Goal: Communication & Community: Answer question/provide support

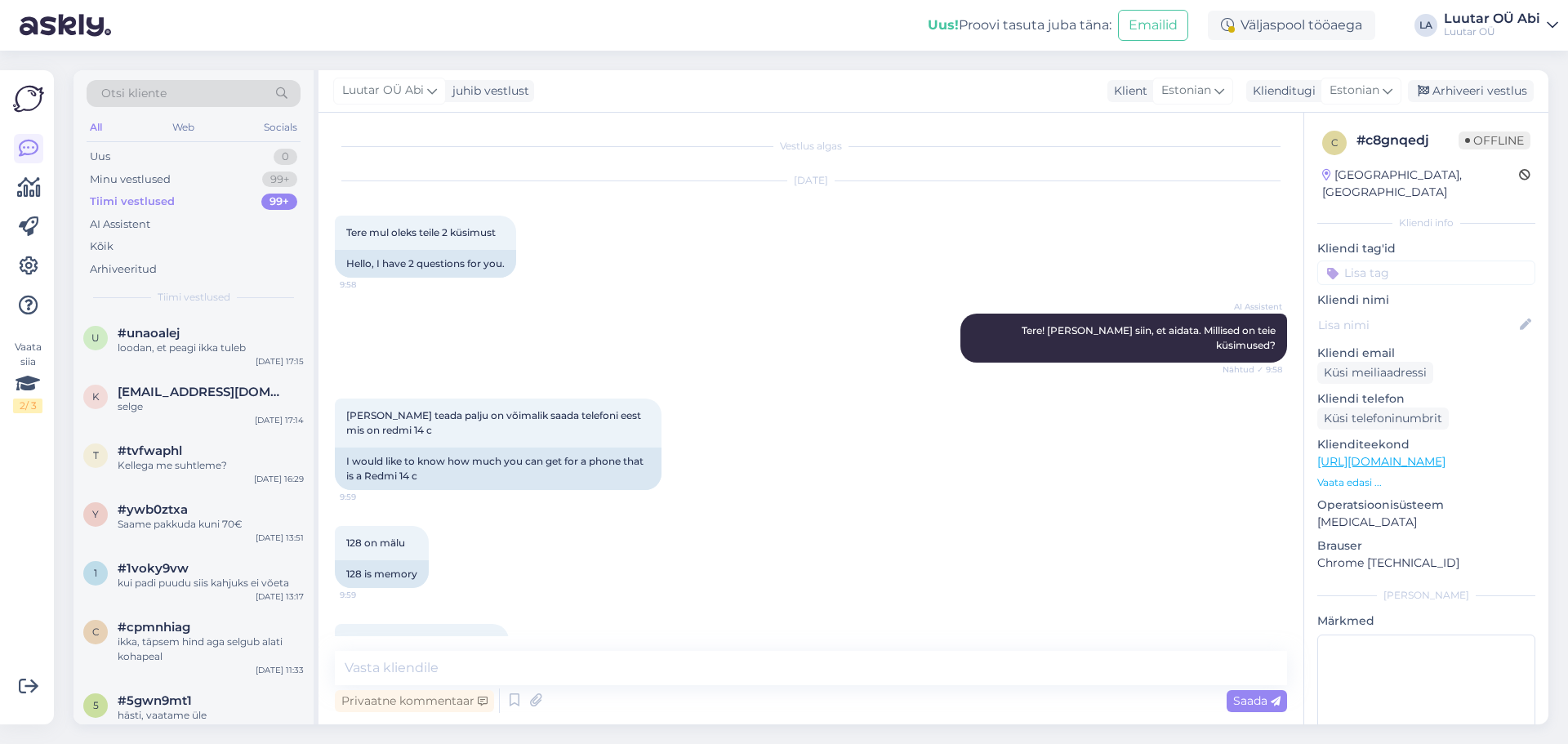
scroll to position [3796, 0]
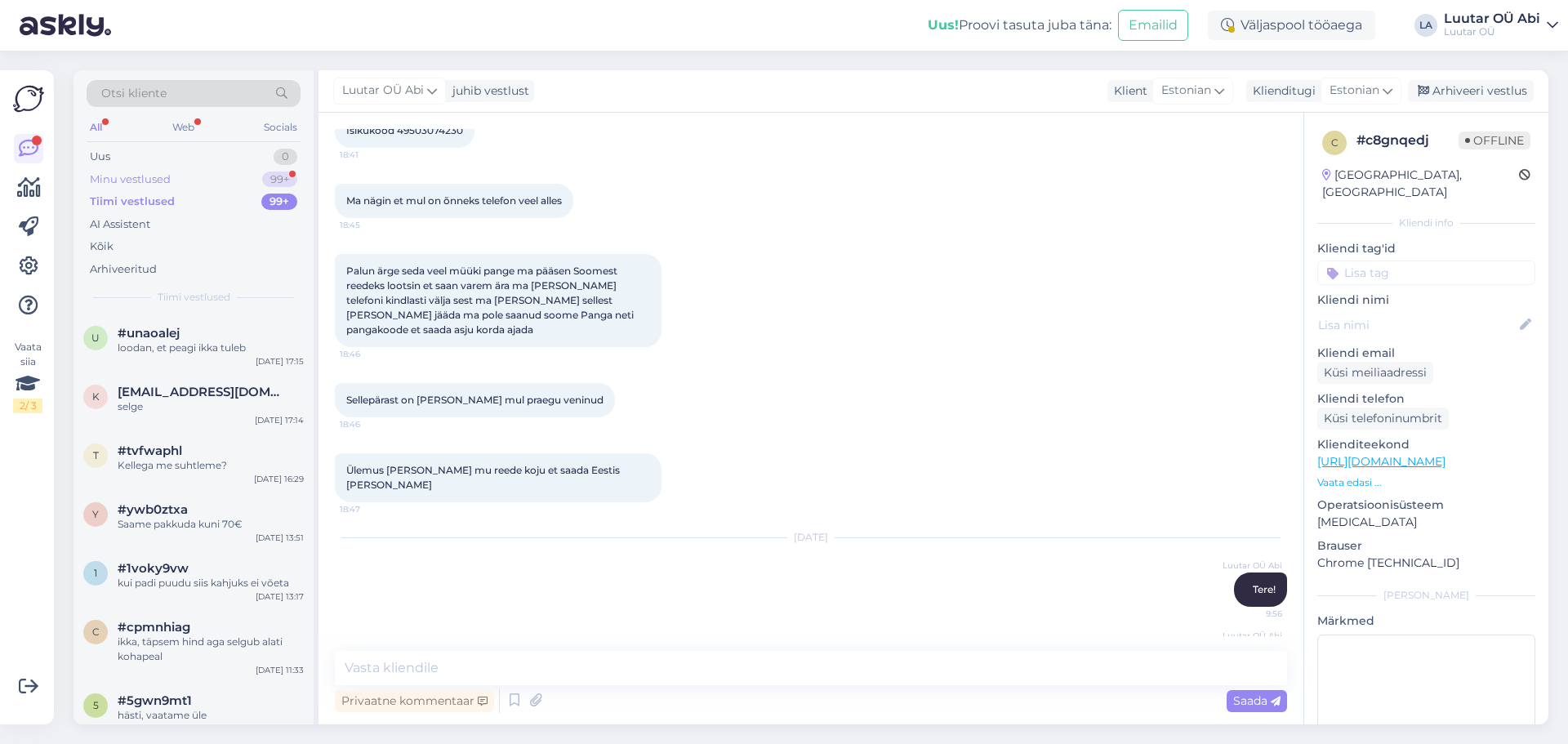
click at [171, 175] on div "Minu vestlused 99+" at bounding box center [194, 179] width 214 height 22
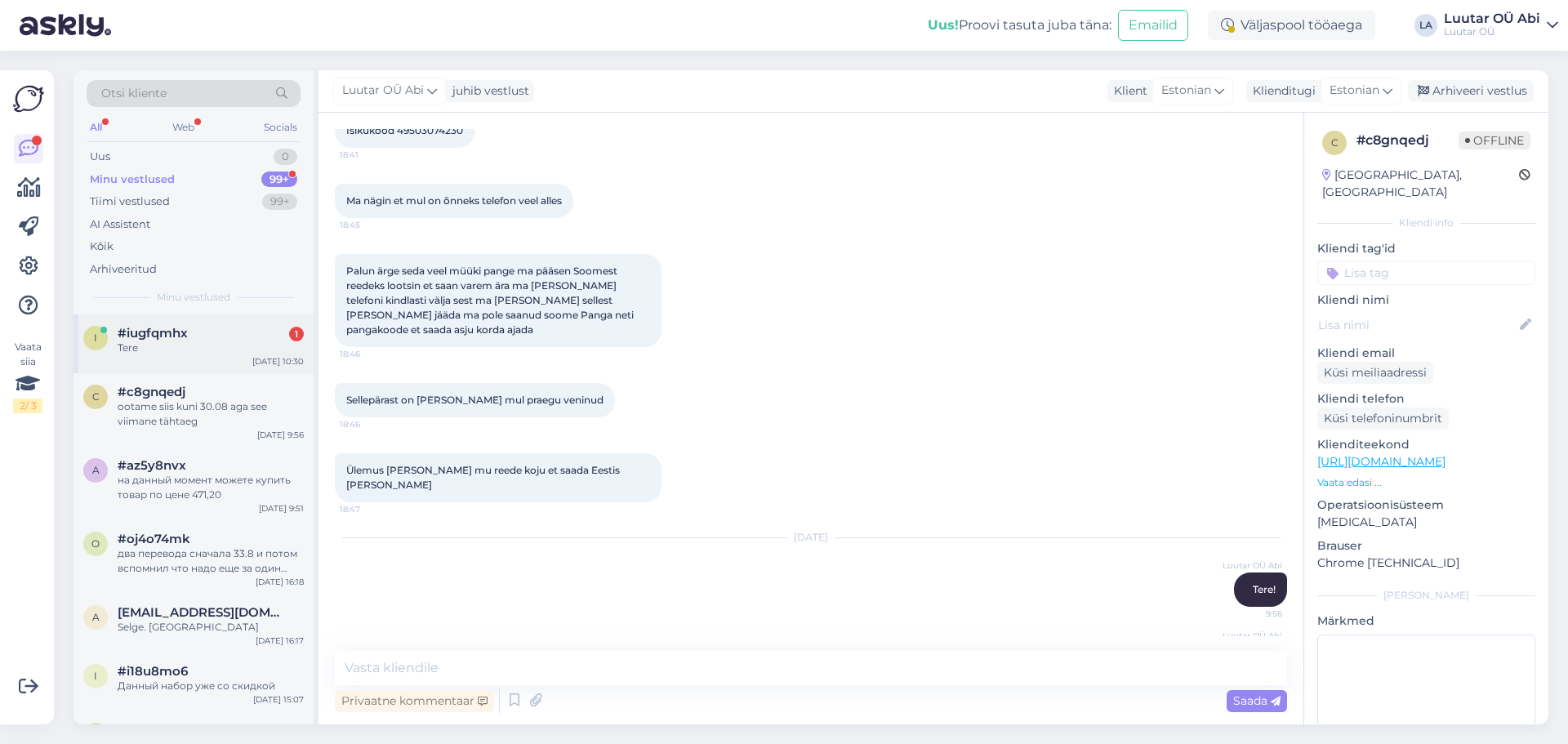
click at [233, 340] on div "Tere" at bounding box center [210, 347] width 186 height 15
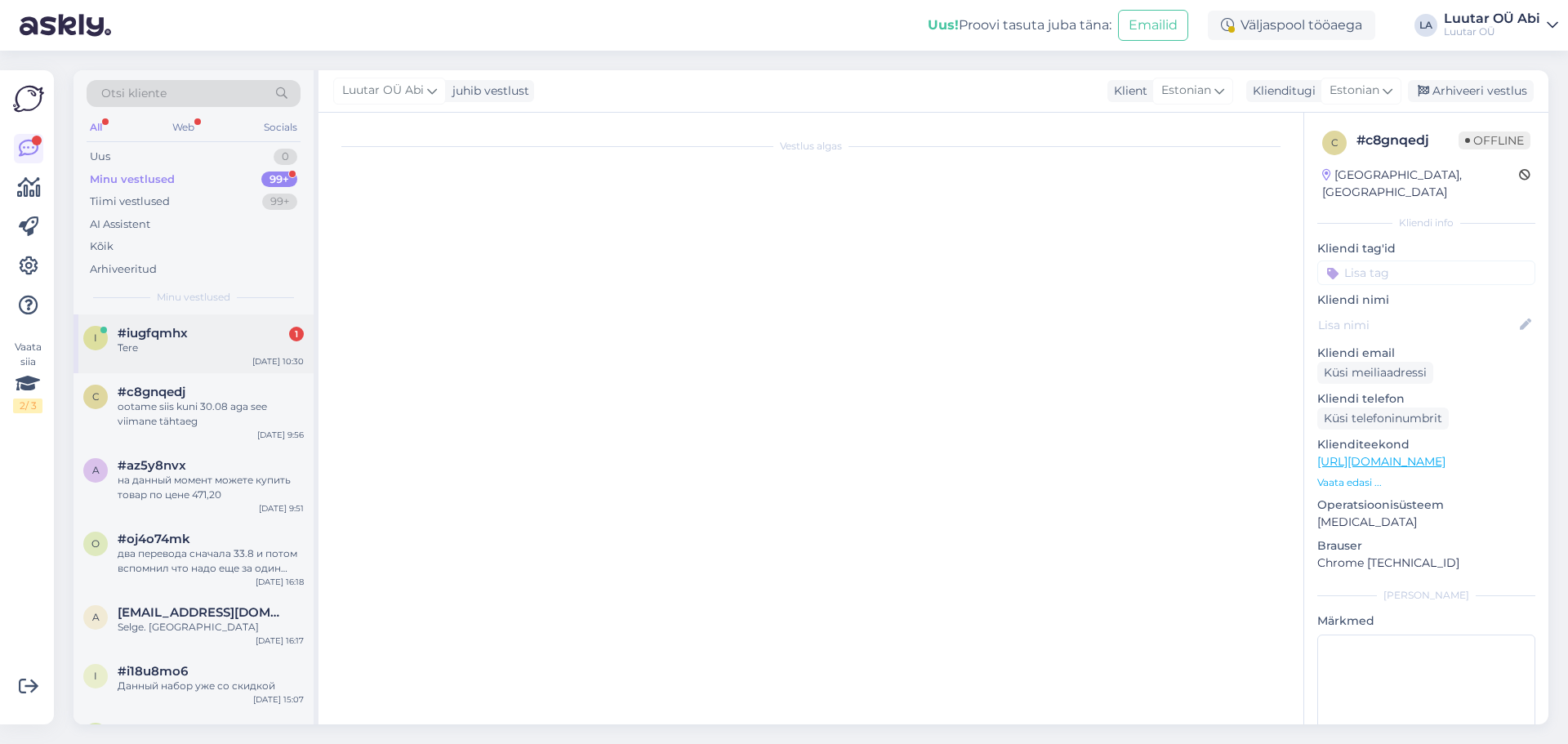
scroll to position [8278, 0]
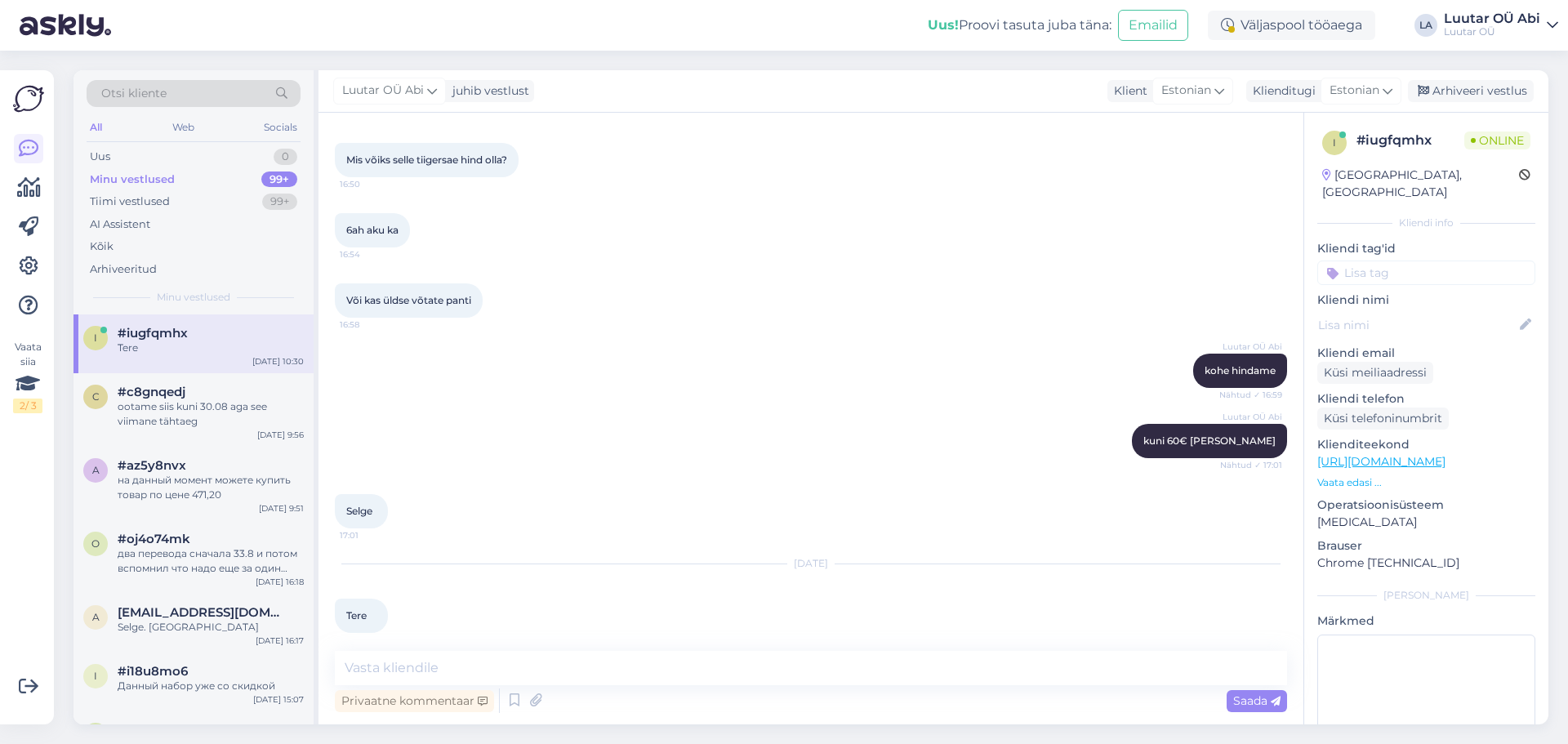
click at [696, 406] on div "Luutar OÜ Abi kuni 60€ saame pakkuda Nähtud ✓ 17:01" at bounding box center [810, 441] width 952 height 70
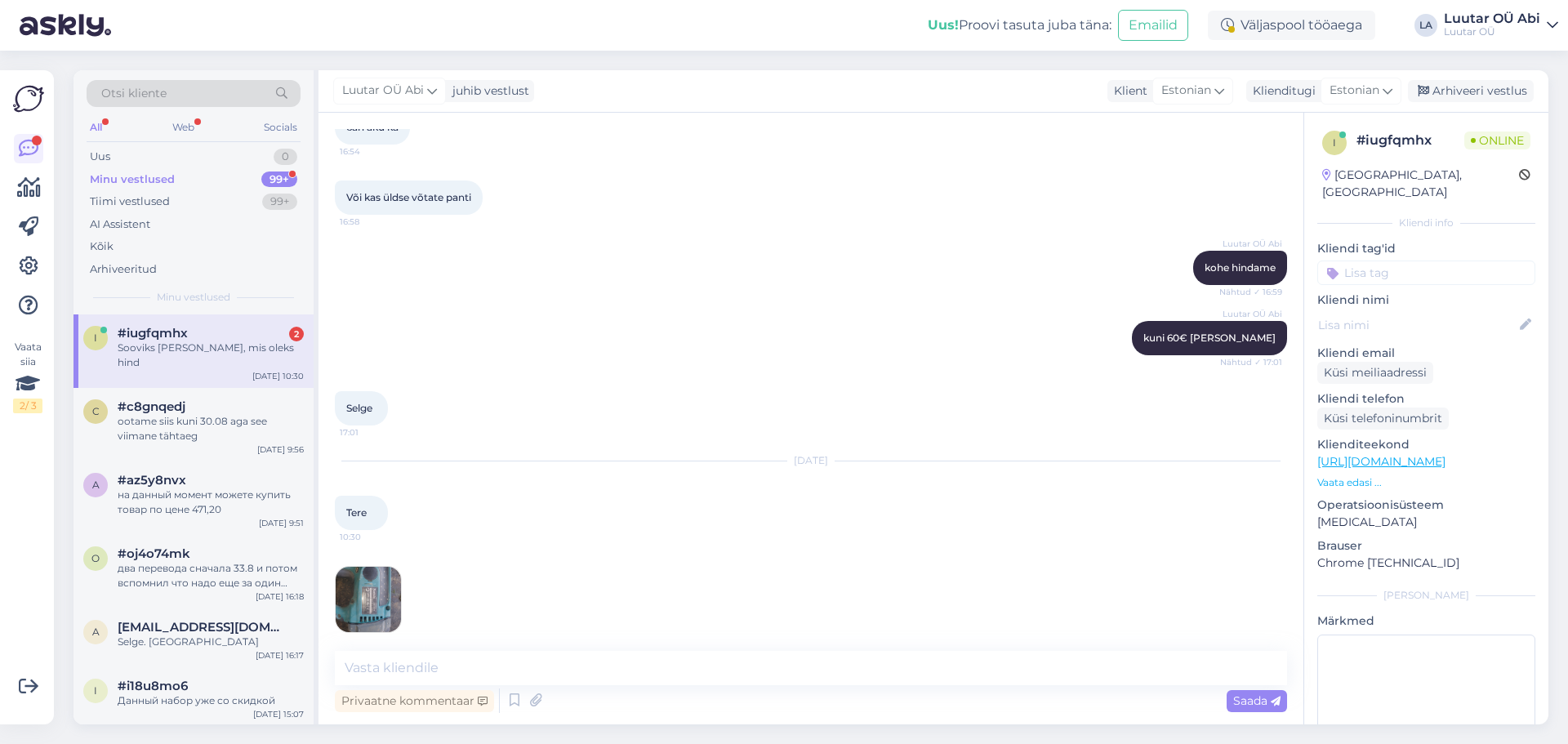
scroll to position [8451, 0]
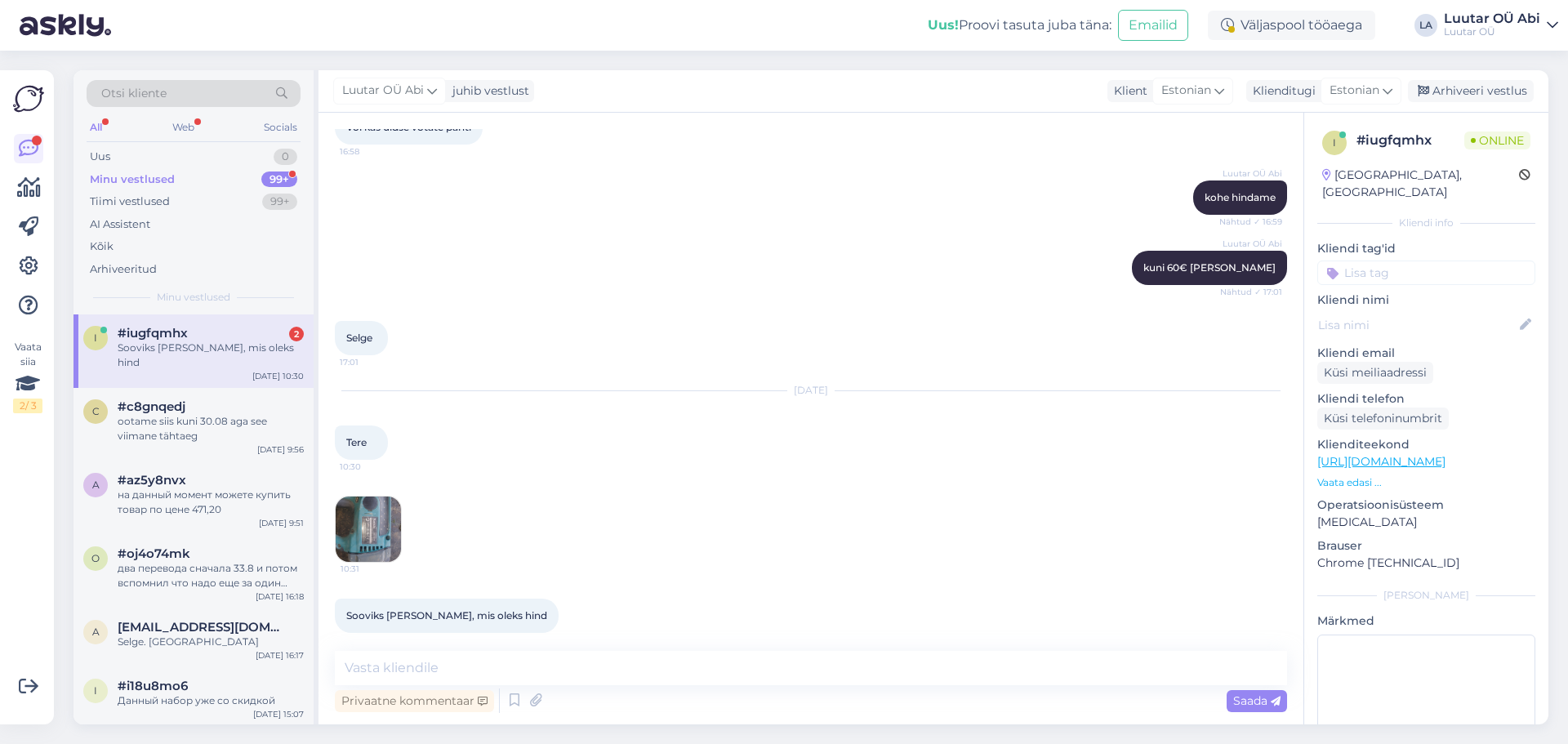
click at [390, 508] on img at bounding box center [368, 529] width 65 height 66
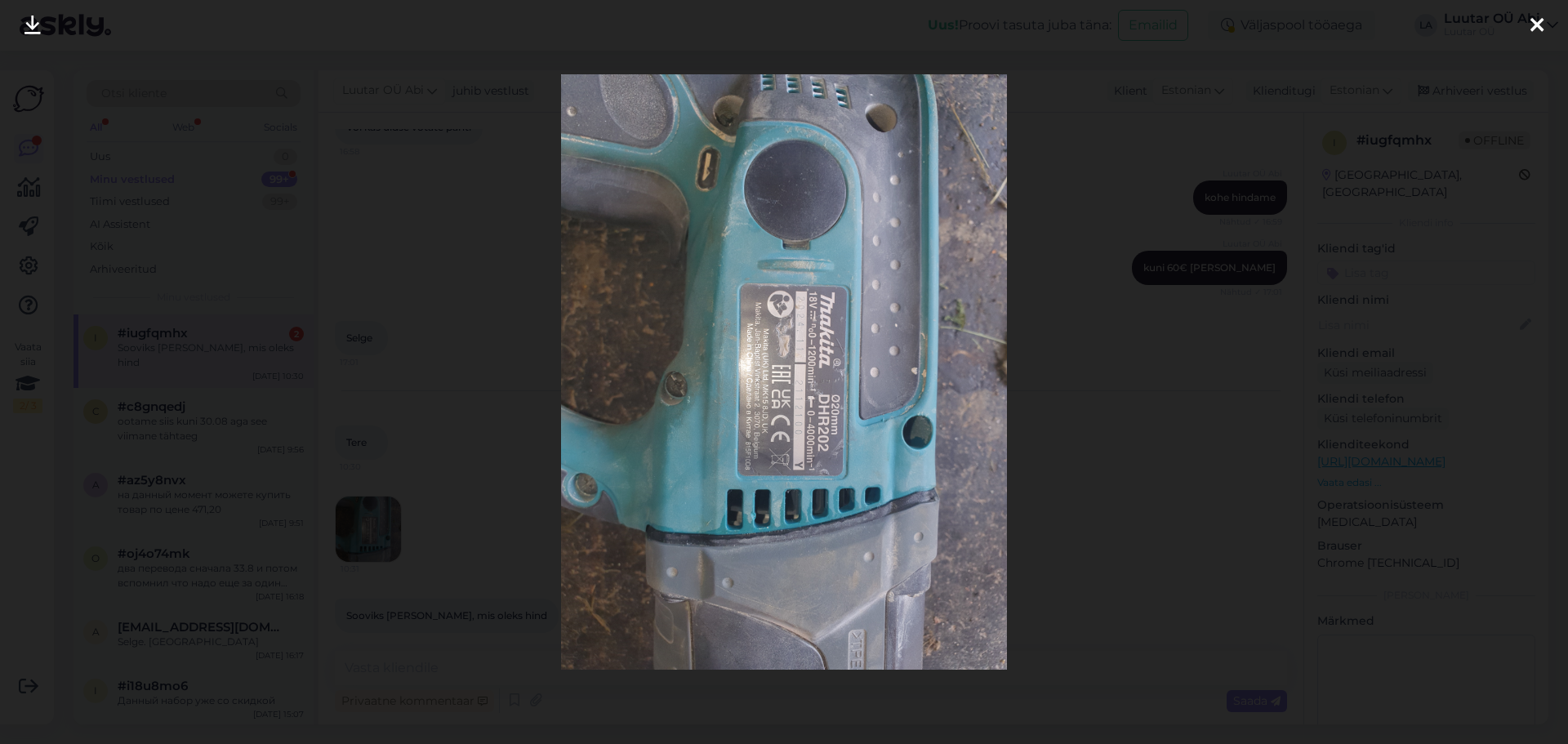
click at [37, 24] on icon at bounding box center [32, 26] width 17 height 22
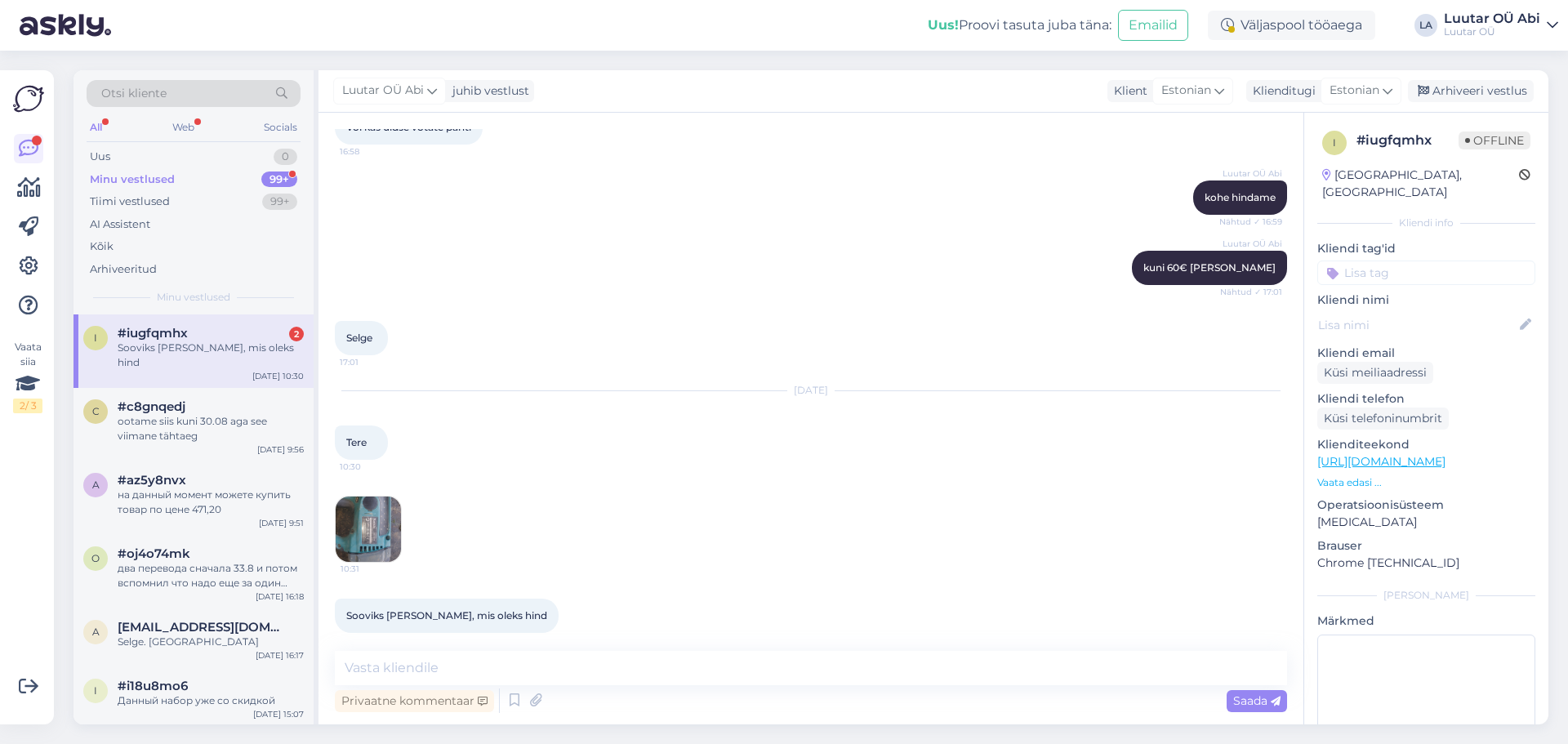
click at [386, 522] on img at bounding box center [368, 529] width 65 height 66
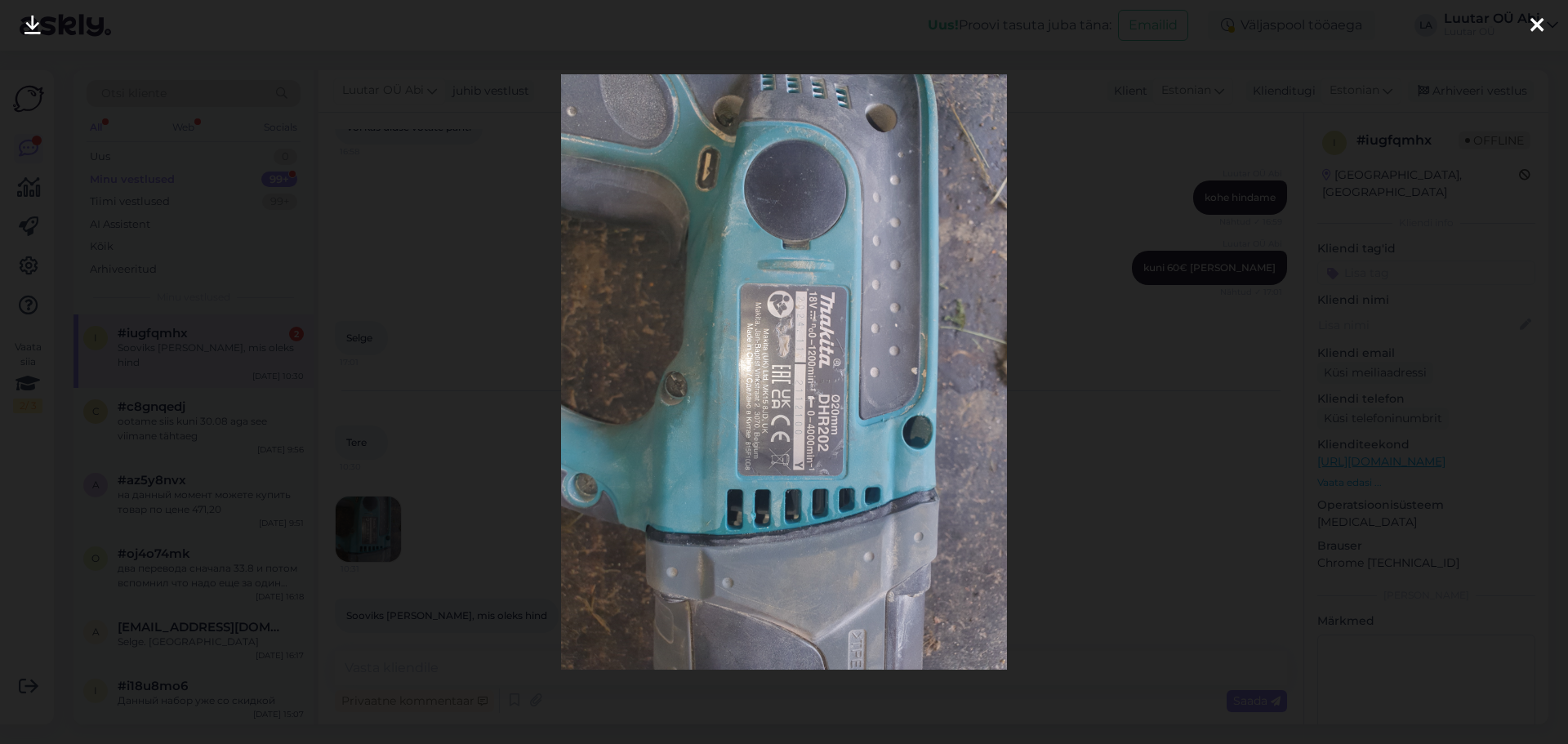
click at [1124, 429] on div at bounding box center [784, 372] width 1568 height 744
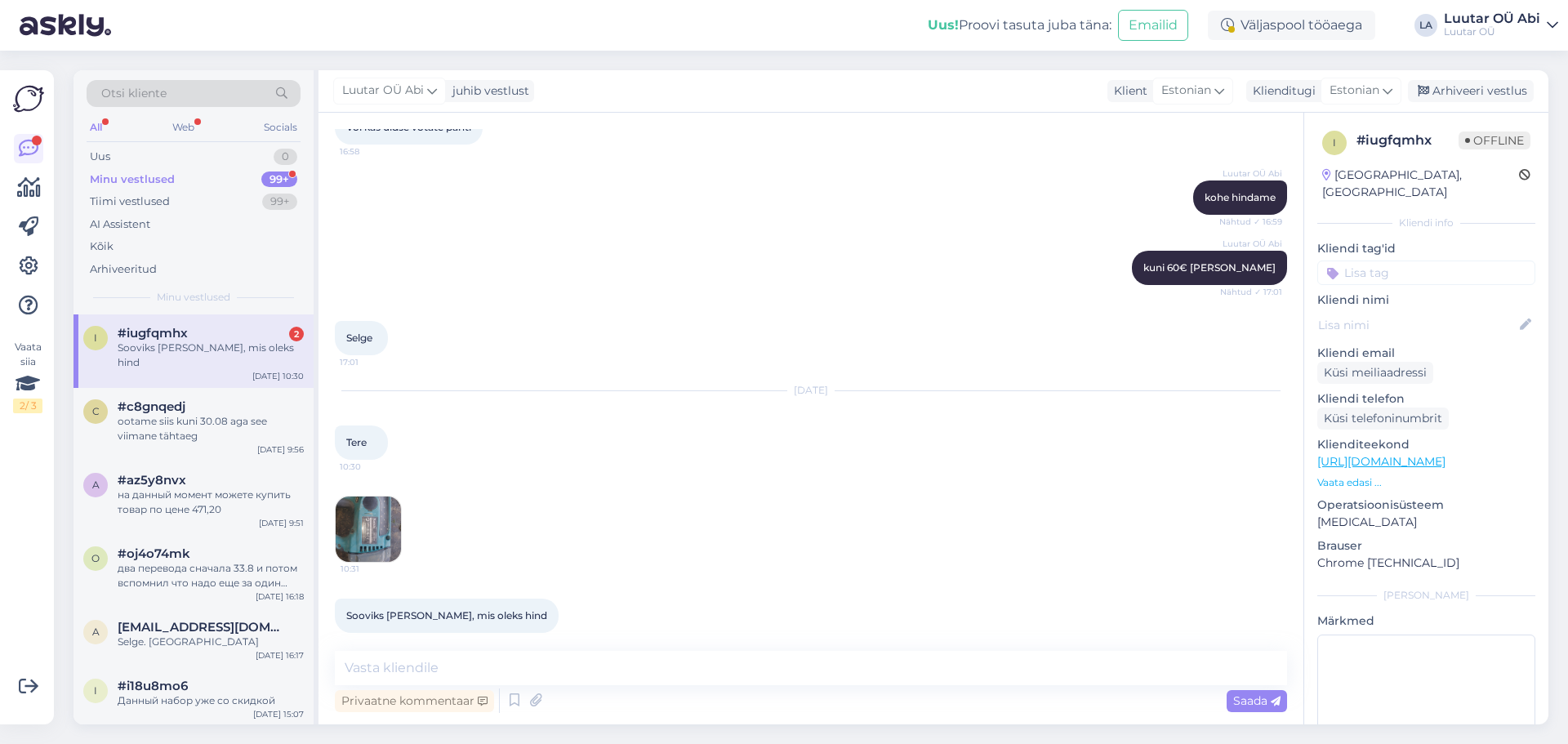
click at [379, 533] on img at bounding box center [368, 529] width 65 height 66
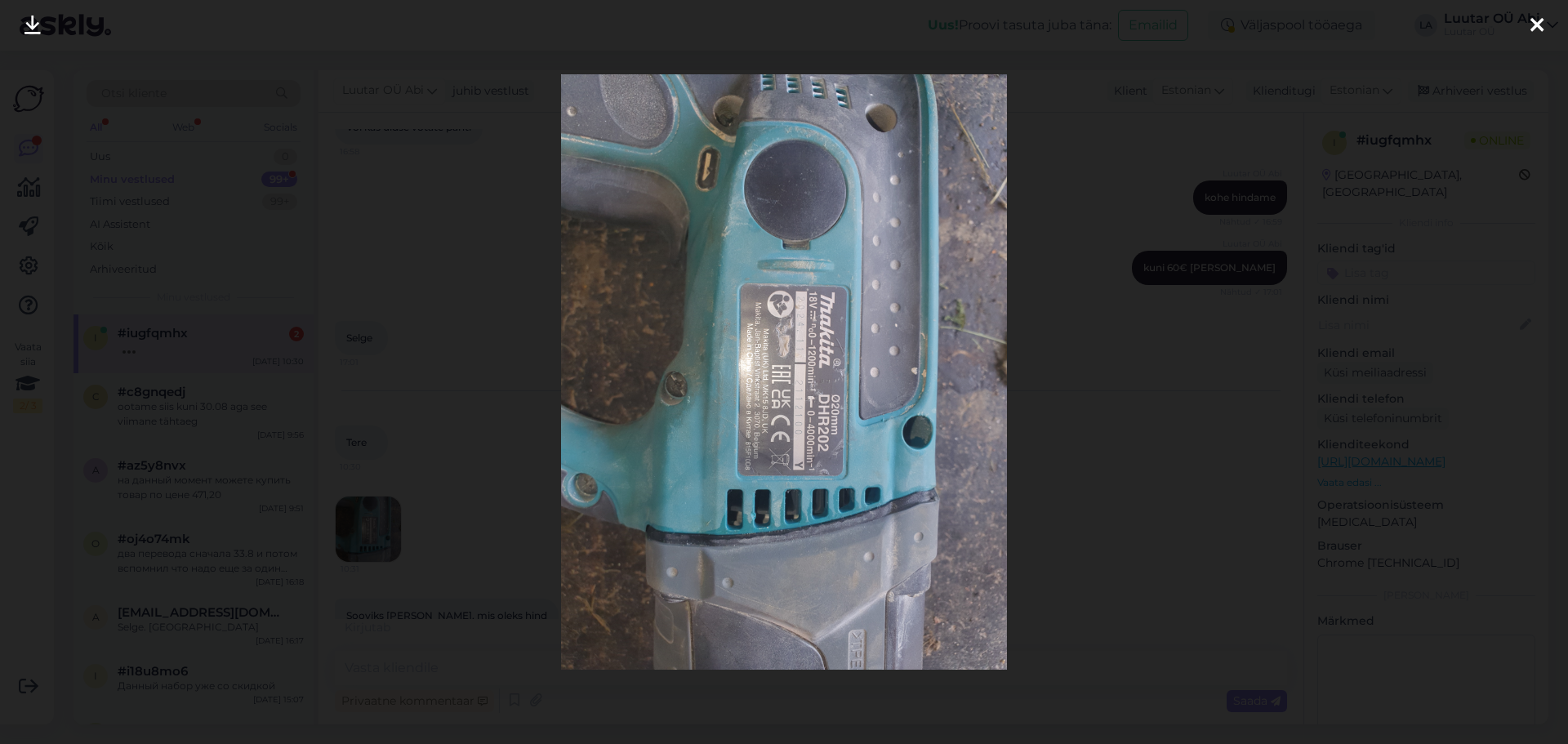
click at [498, 277] on div at bounding box center [784, 372] width 1568 height 744
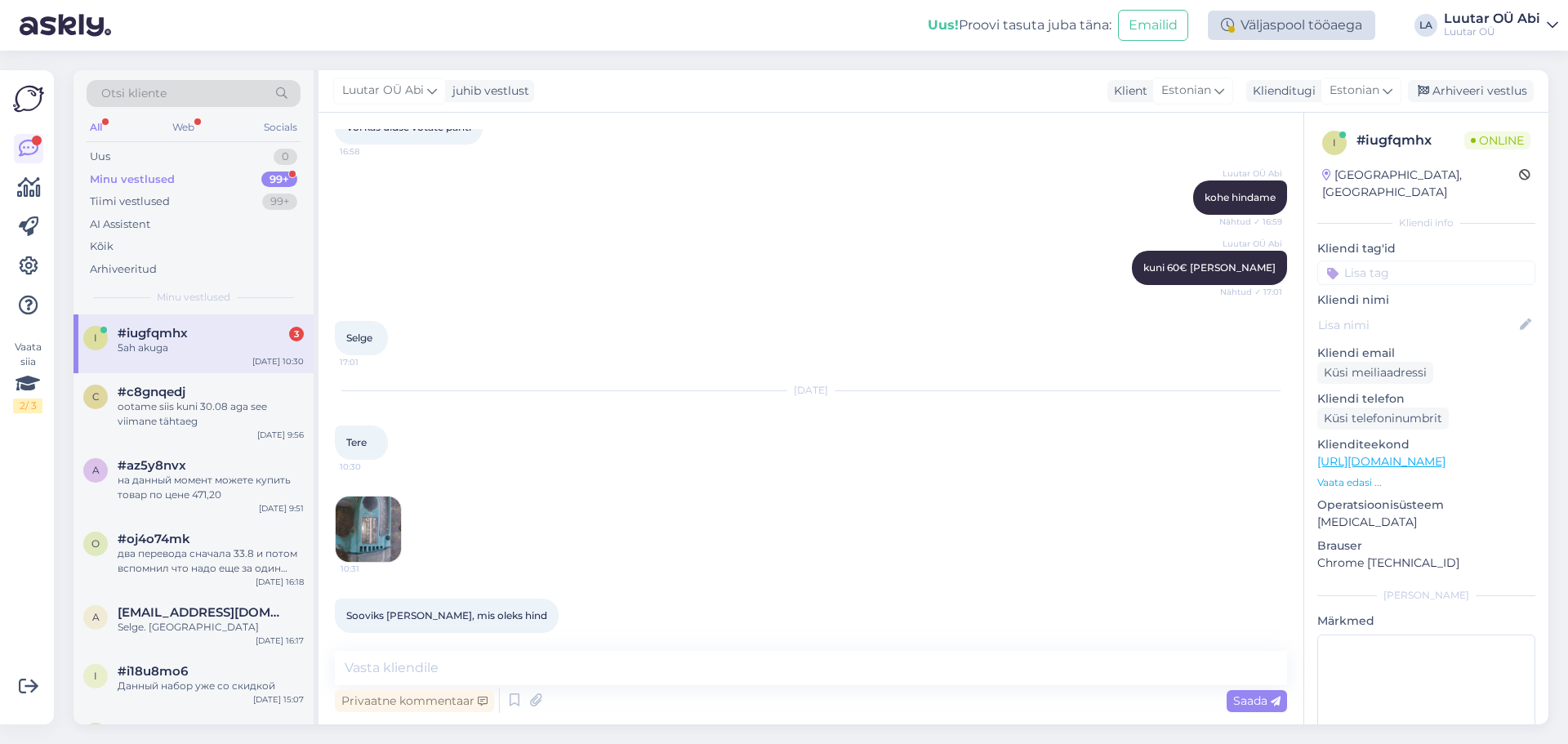
scroll to position [8521, 0]
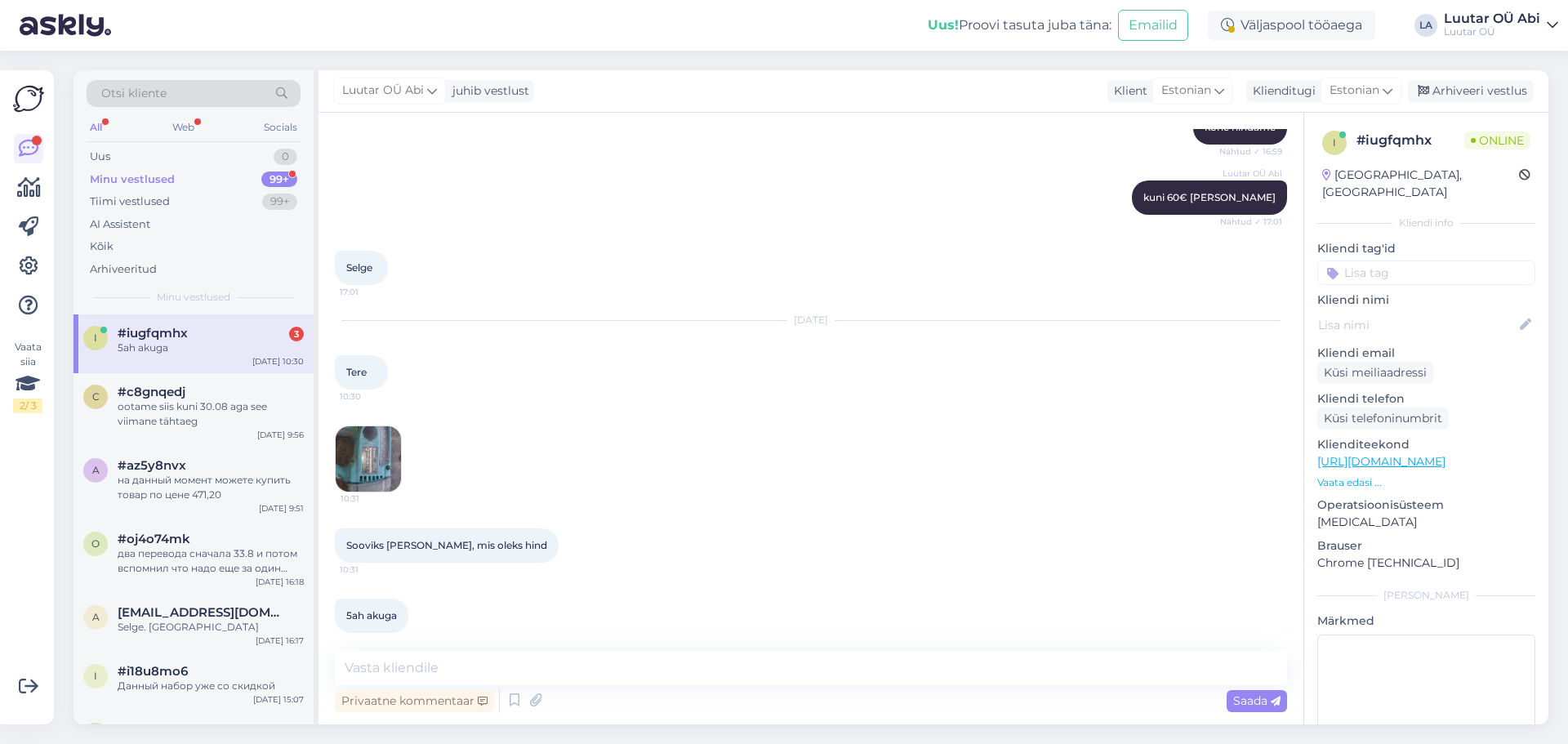
click at [359, 439] on img at bounding box center [368, 459] width 65 height 66
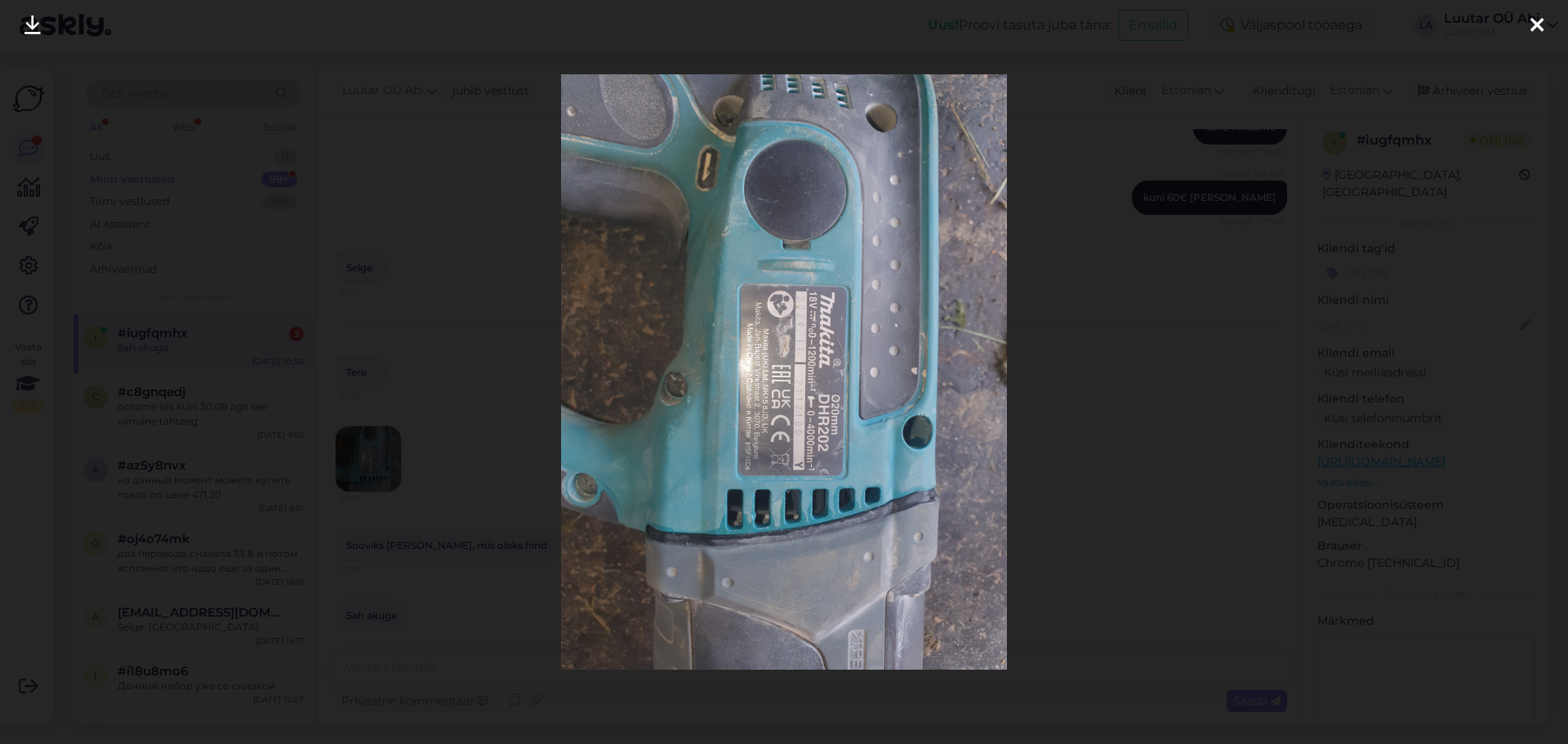
click at [513, 280] on div at bounding box center [784, 372] width 1568 height 744
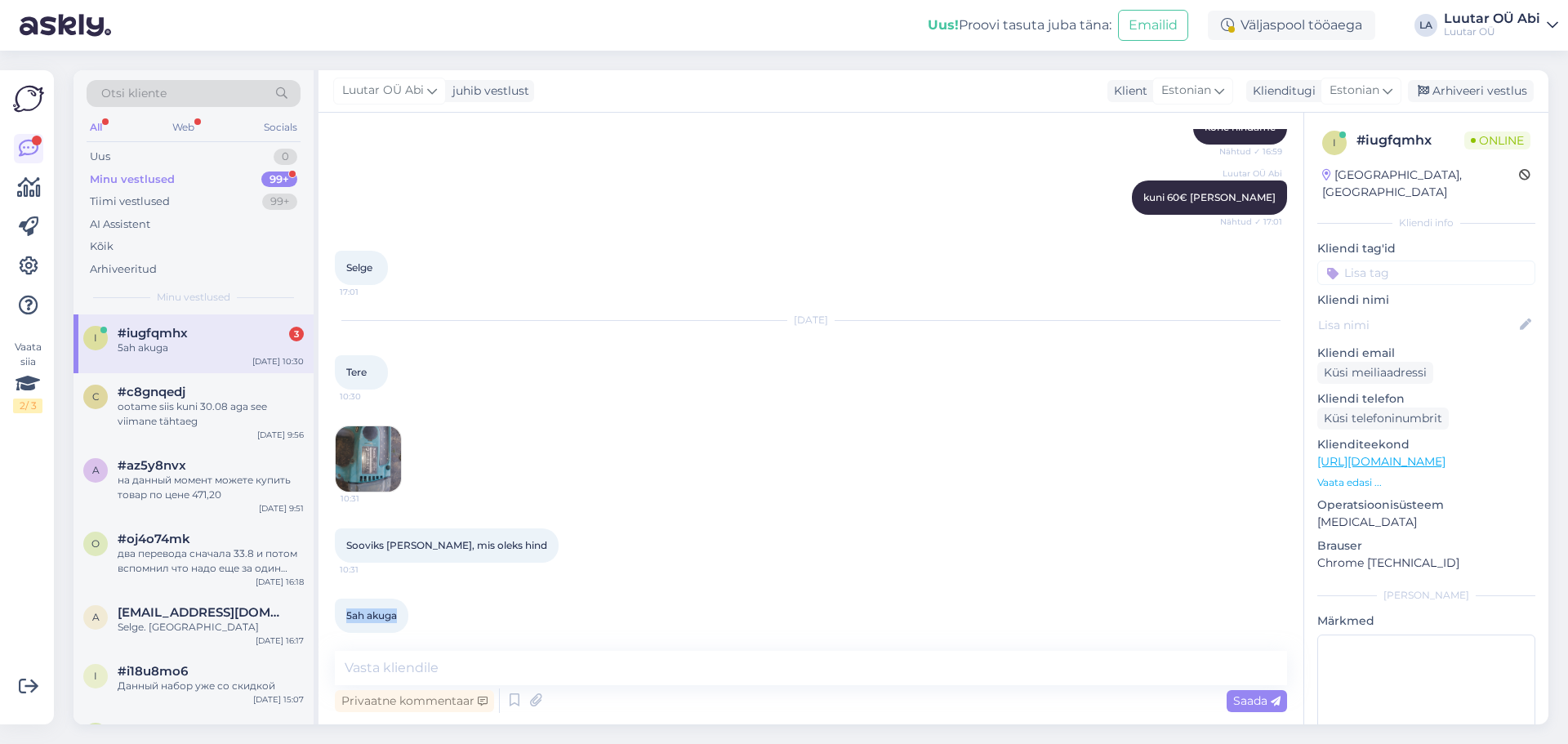
drag, startPoint x: 341, startPoint y: 604, endPoint x: 400, endPoint y: 612, distance: 59.5
click at [400, 612] on div "5ah akuga 10:32" at bounding box center [370, 615] width 73 height 34
copy span "5ah akuga"
click at [867, 233] on div "Selge 17:01" at bounding box center [810, 268] width 952 height 70
click at [586, 671] on textarea at bounding box center [810, 668] width 952 height 34
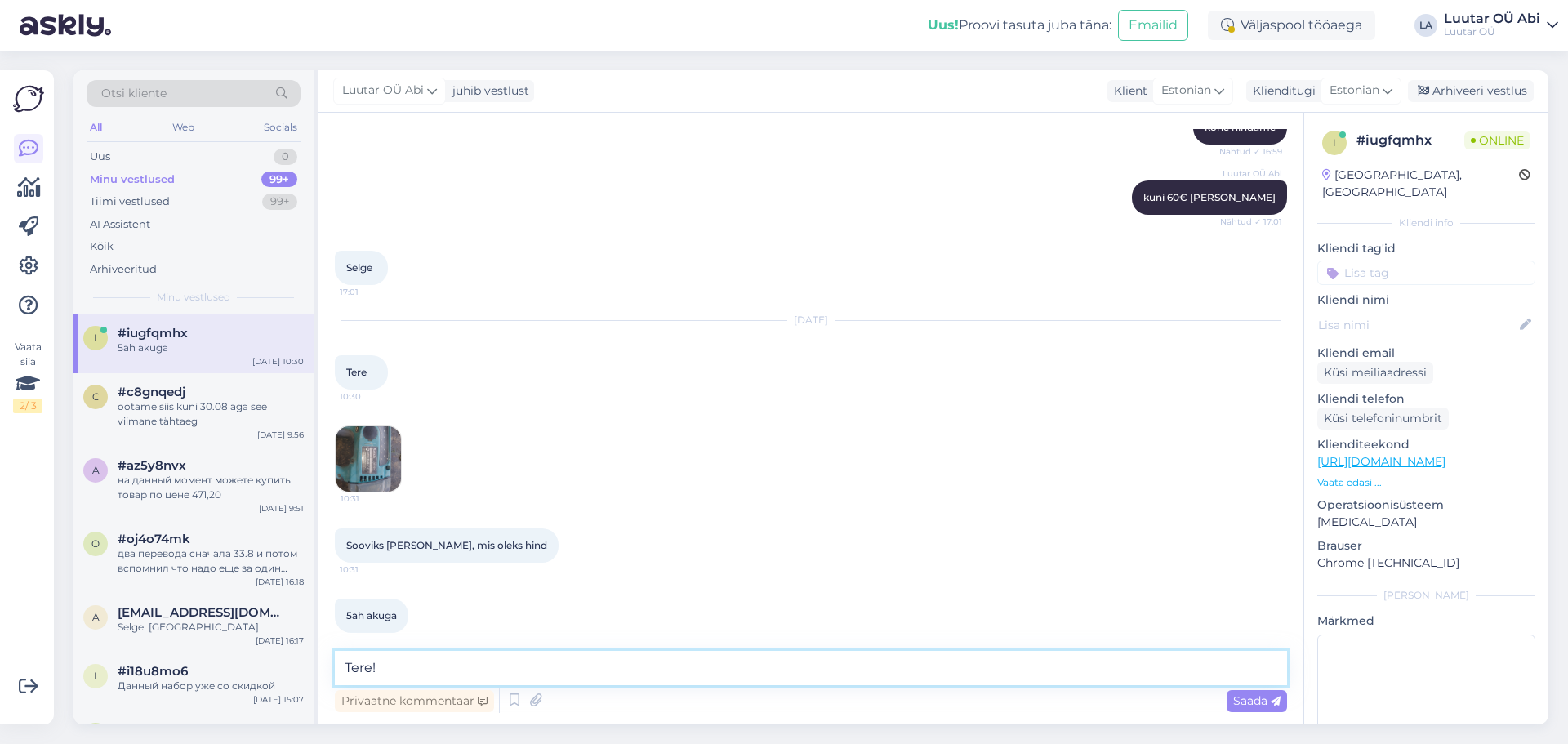
type textarea "Tere!"
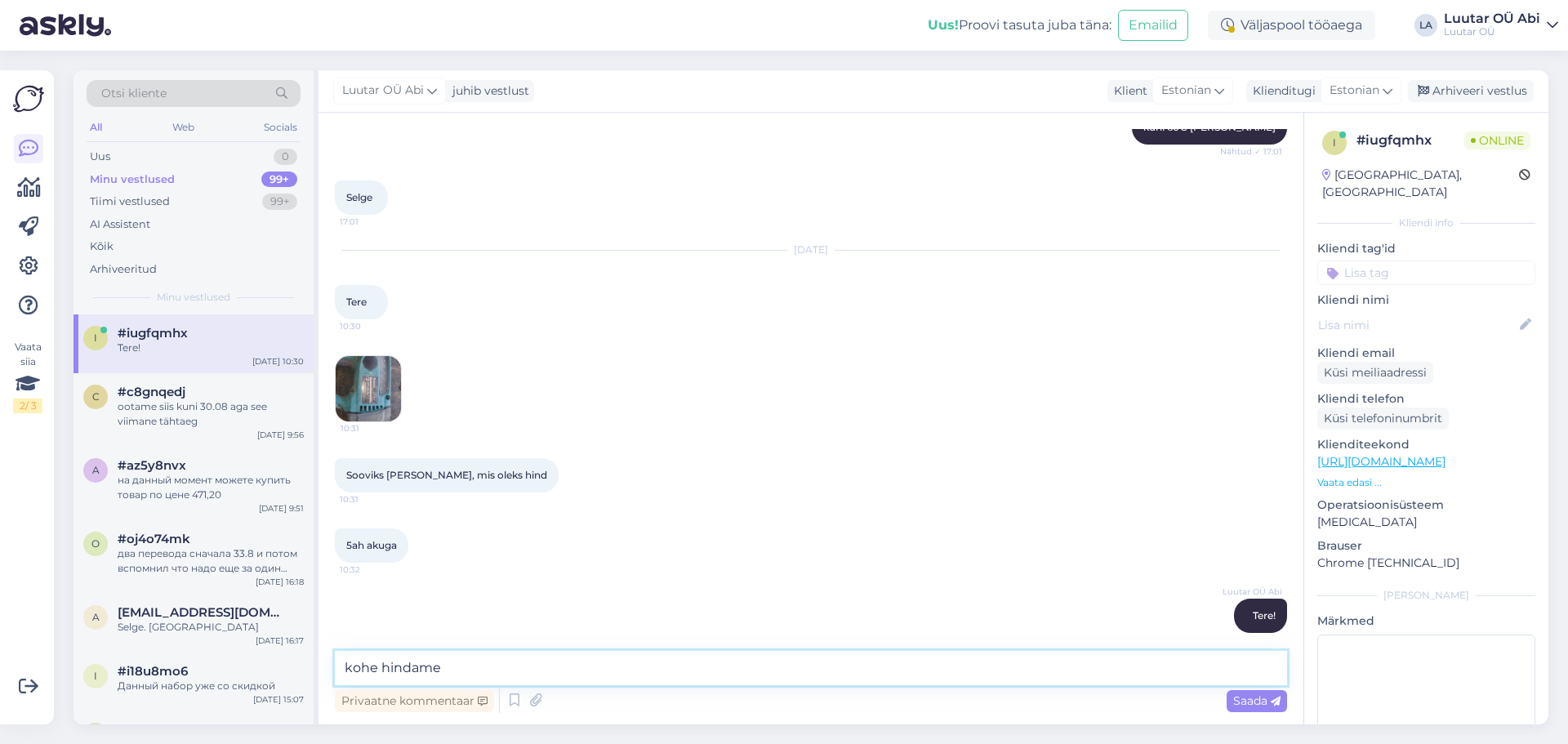
type textarea "kohe hindame"
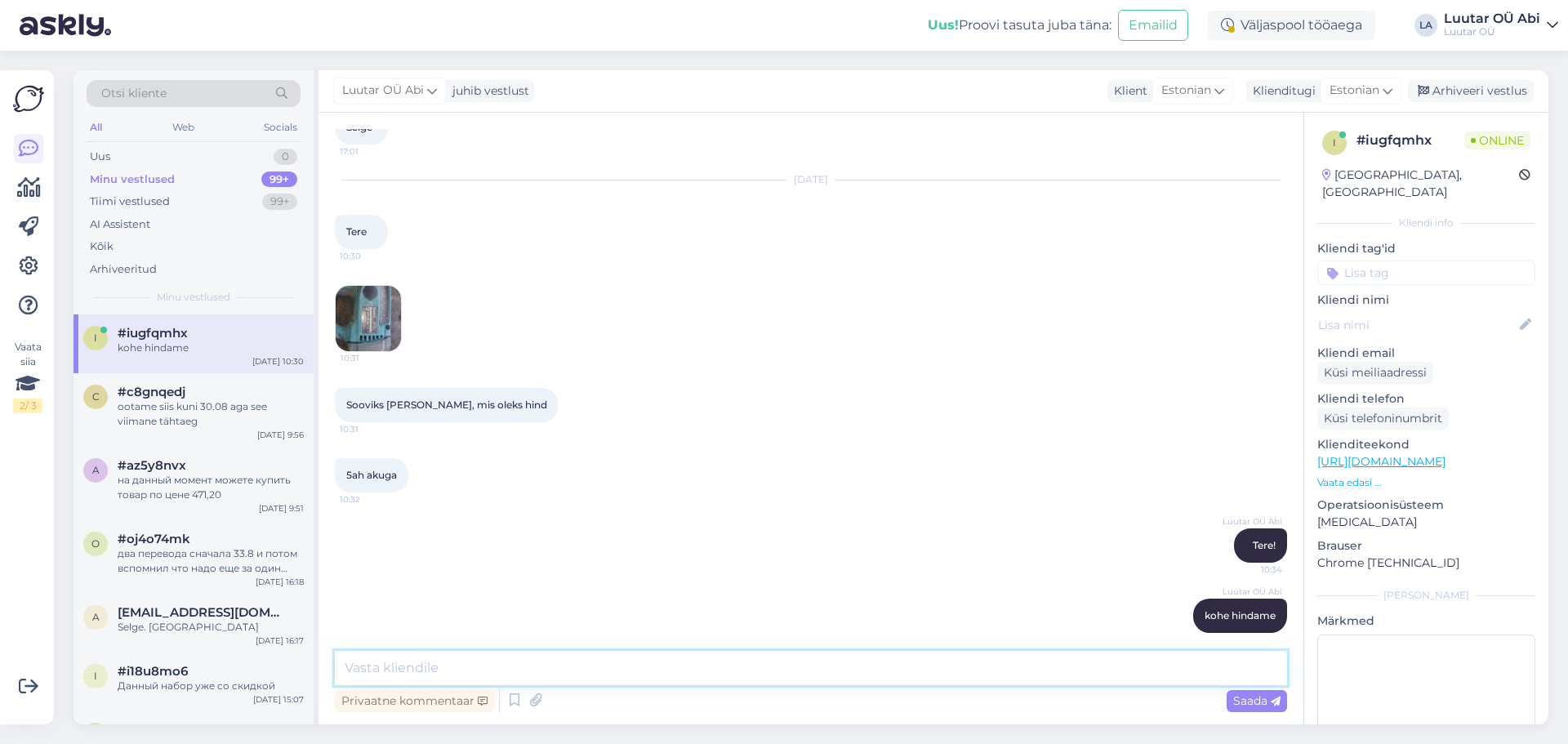
click at [522, 667] on textarea at bounding box center [810, 668] width 952 height 34
type textarea "kuni 50€ [PERSON_NAME]"
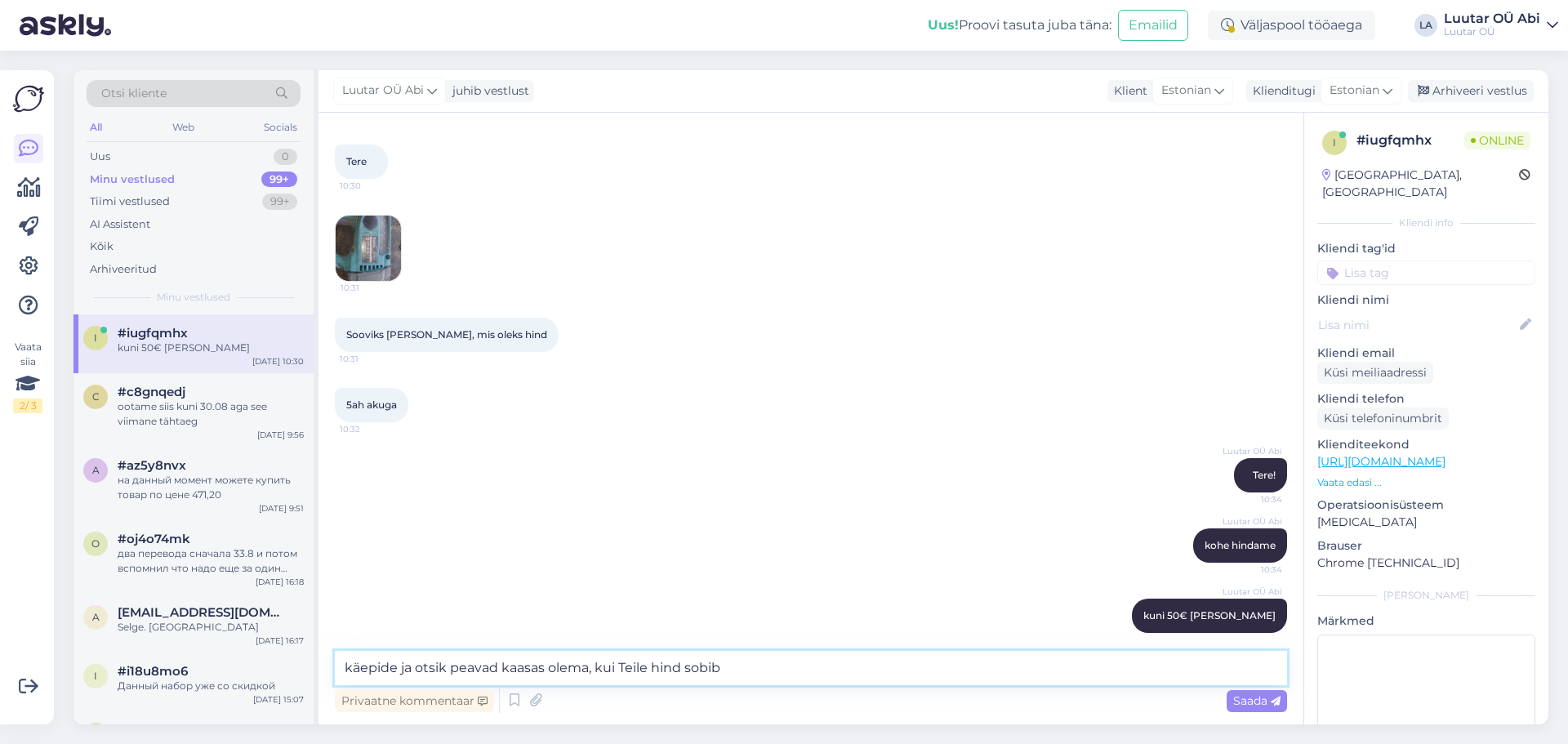
type textarea "käepide ja otsik peavad kaasas olema, kui Teile hind sobib"
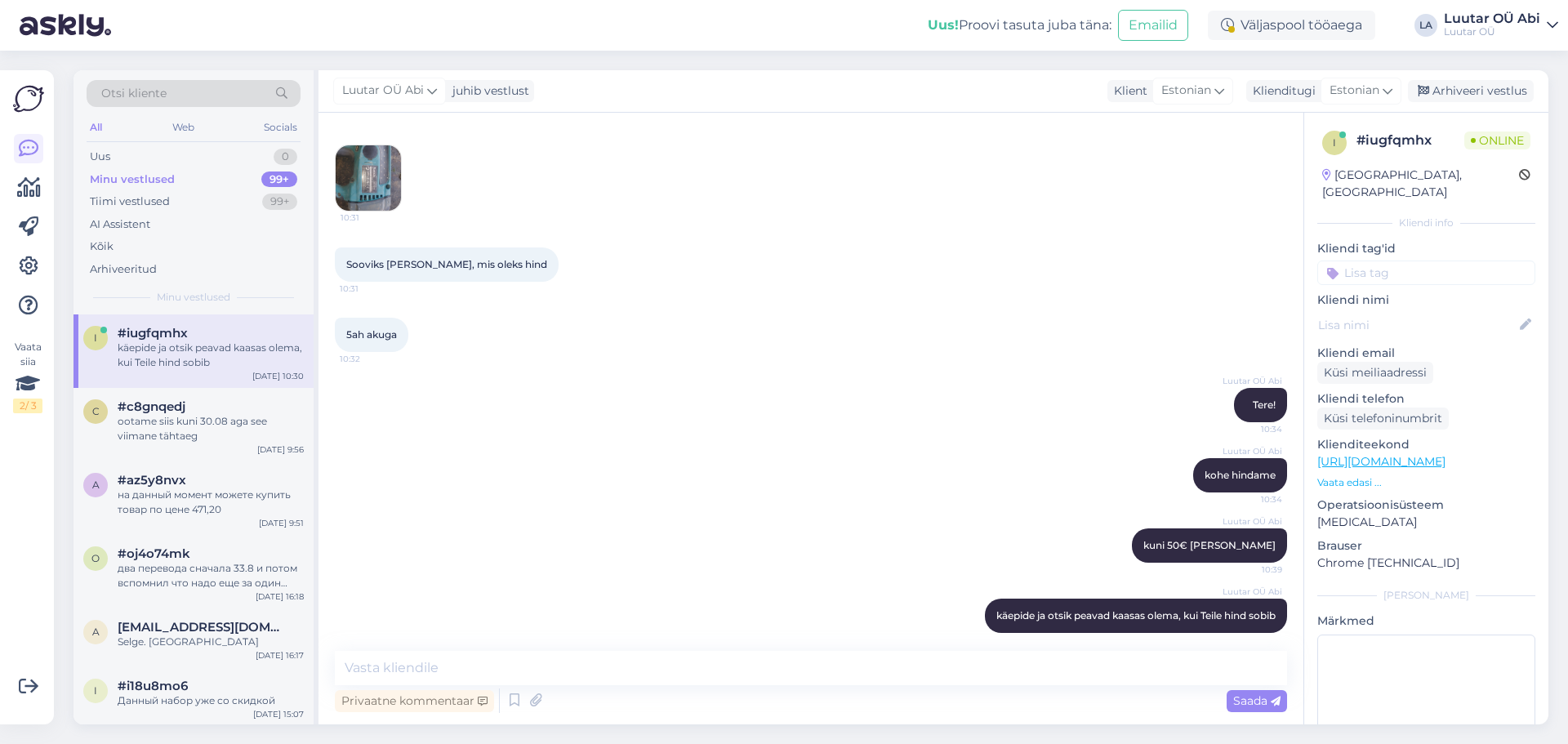
click at [496, 334] on div "5ah akuga 10:32" at bounding box center [810, 335] width 952 height 70
click at [284, 185] on div "99+" at bounding box center [279, 179] width 36 height 17
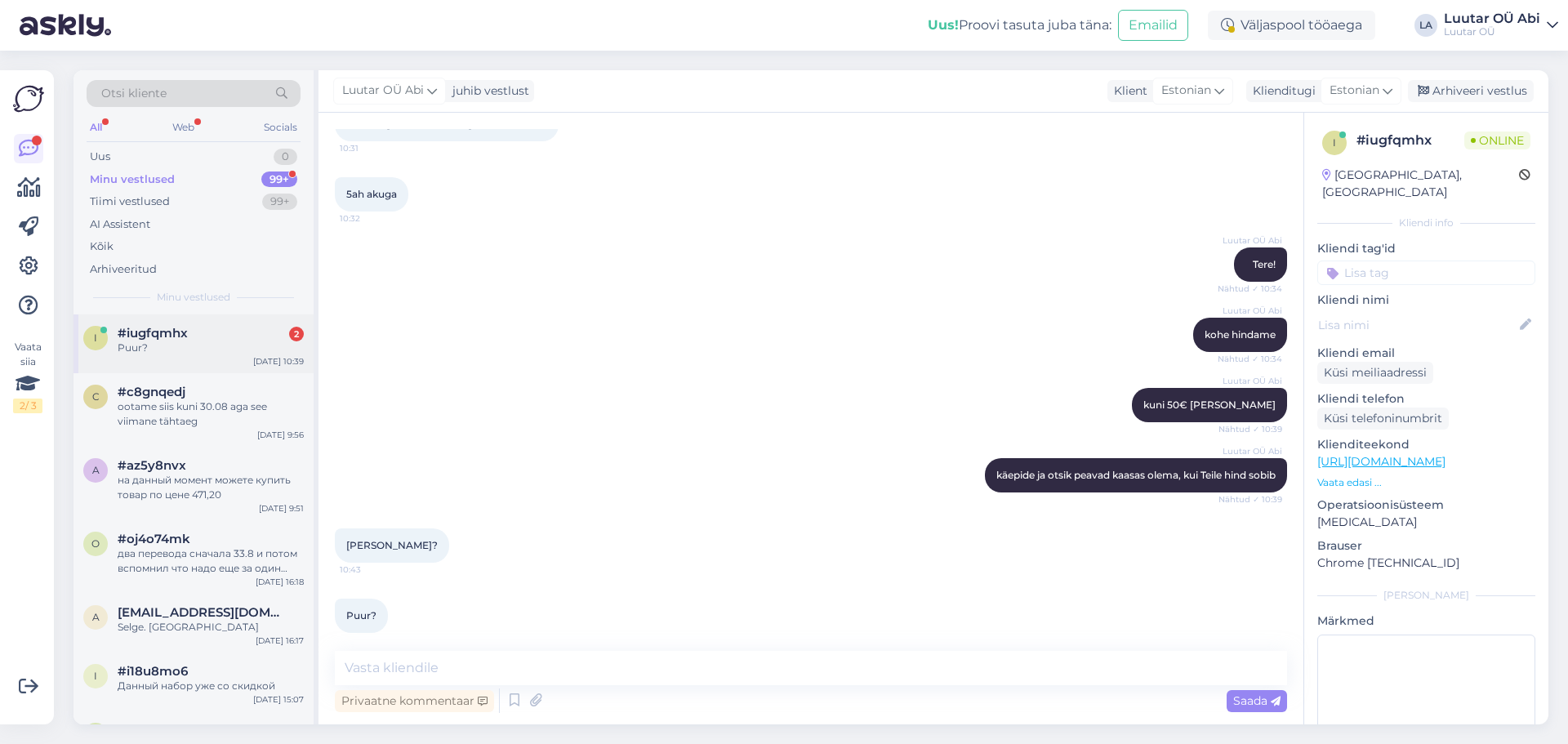
click at [170, 328] on span "#iugfqmhx" at bounding box center [152, 332] width 70 height 15
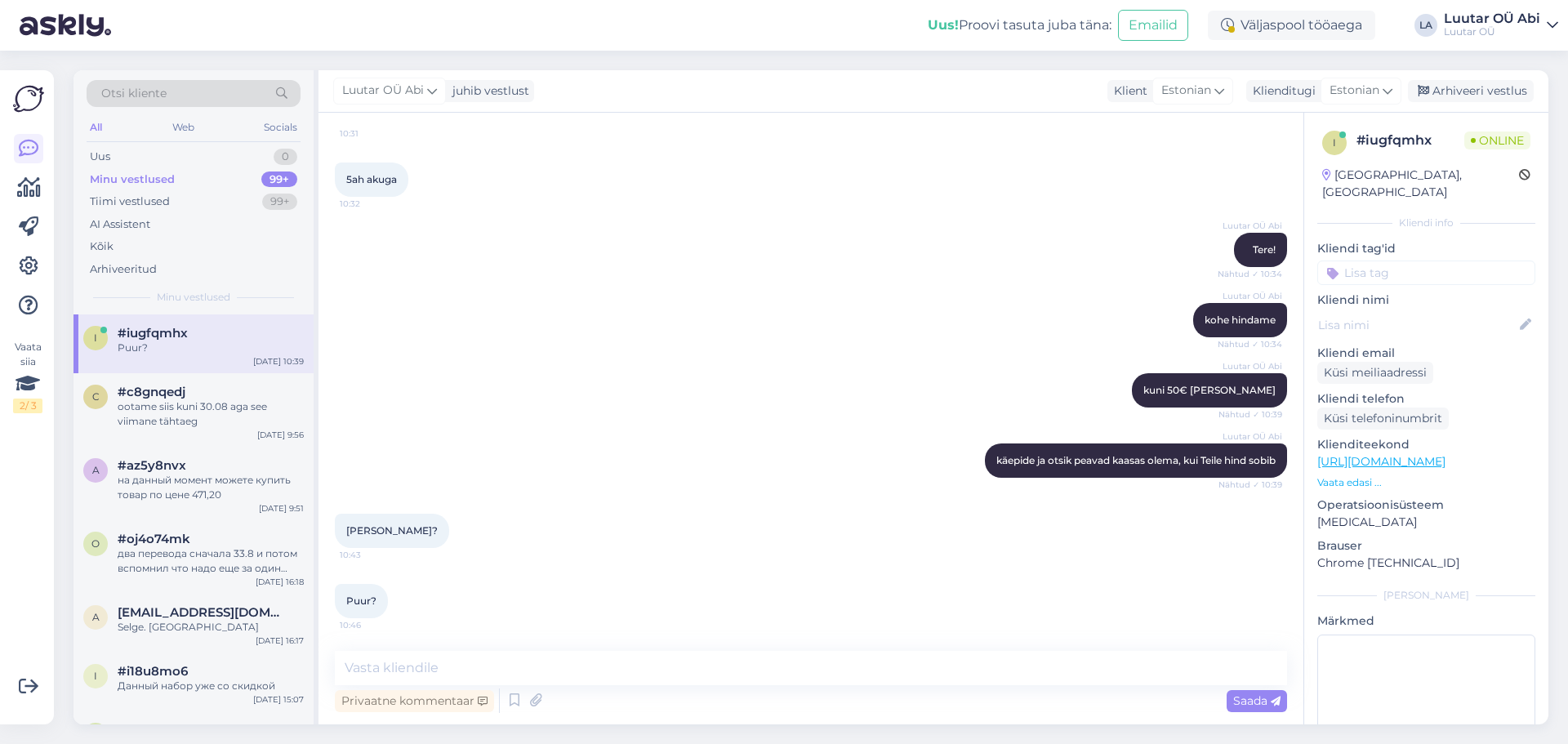
click at [616, 428] on div "Luutar OÜ [PERSON_NAME] käepide ja otsik peavad kaasas olema, kui Teile hind so…" at bounding box center [810, 460] width 952 height 70
click at [443, 675] on textarea at bounding box center [810, 668] width 952 height 34
type textarea "jah"
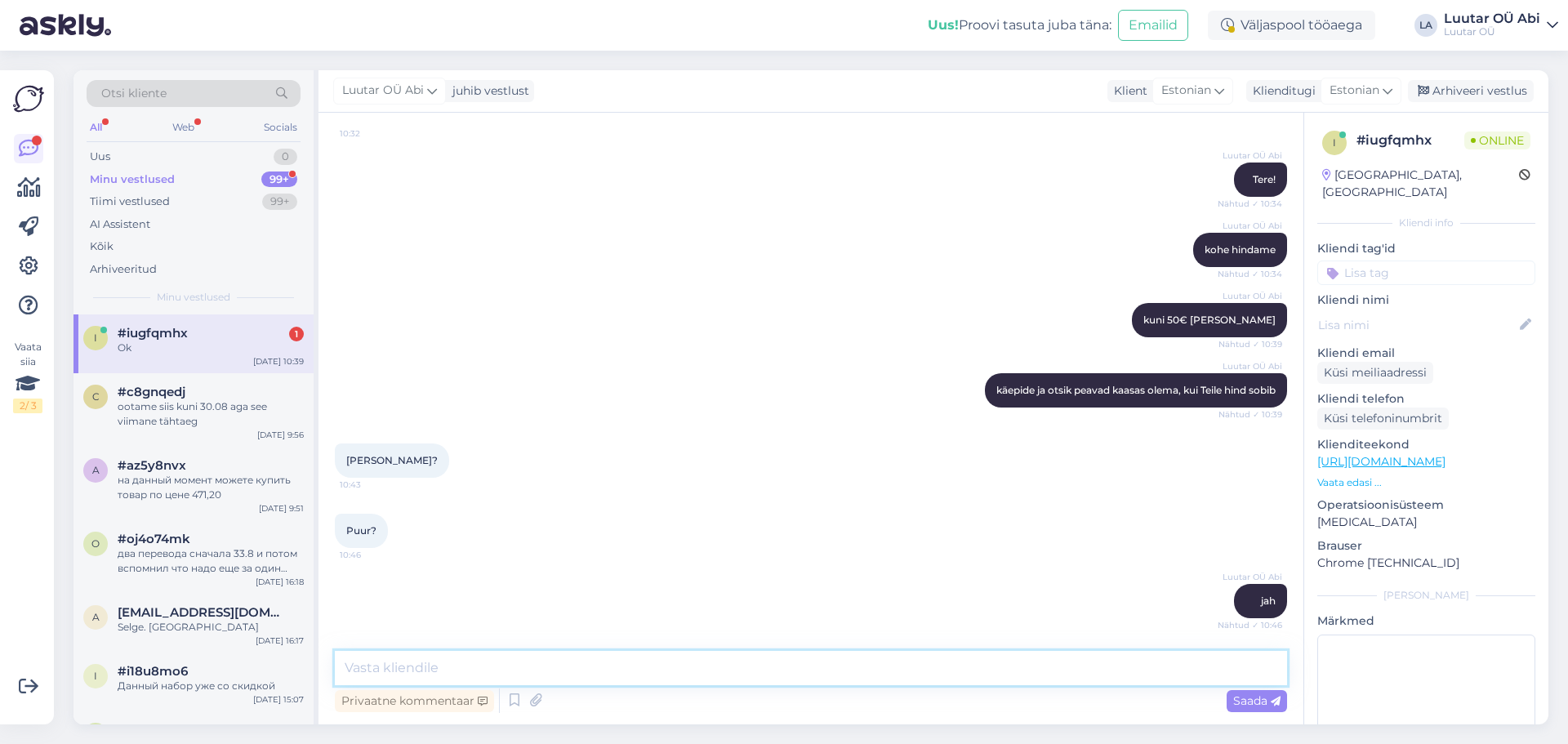
scroll to position [8388, 0]
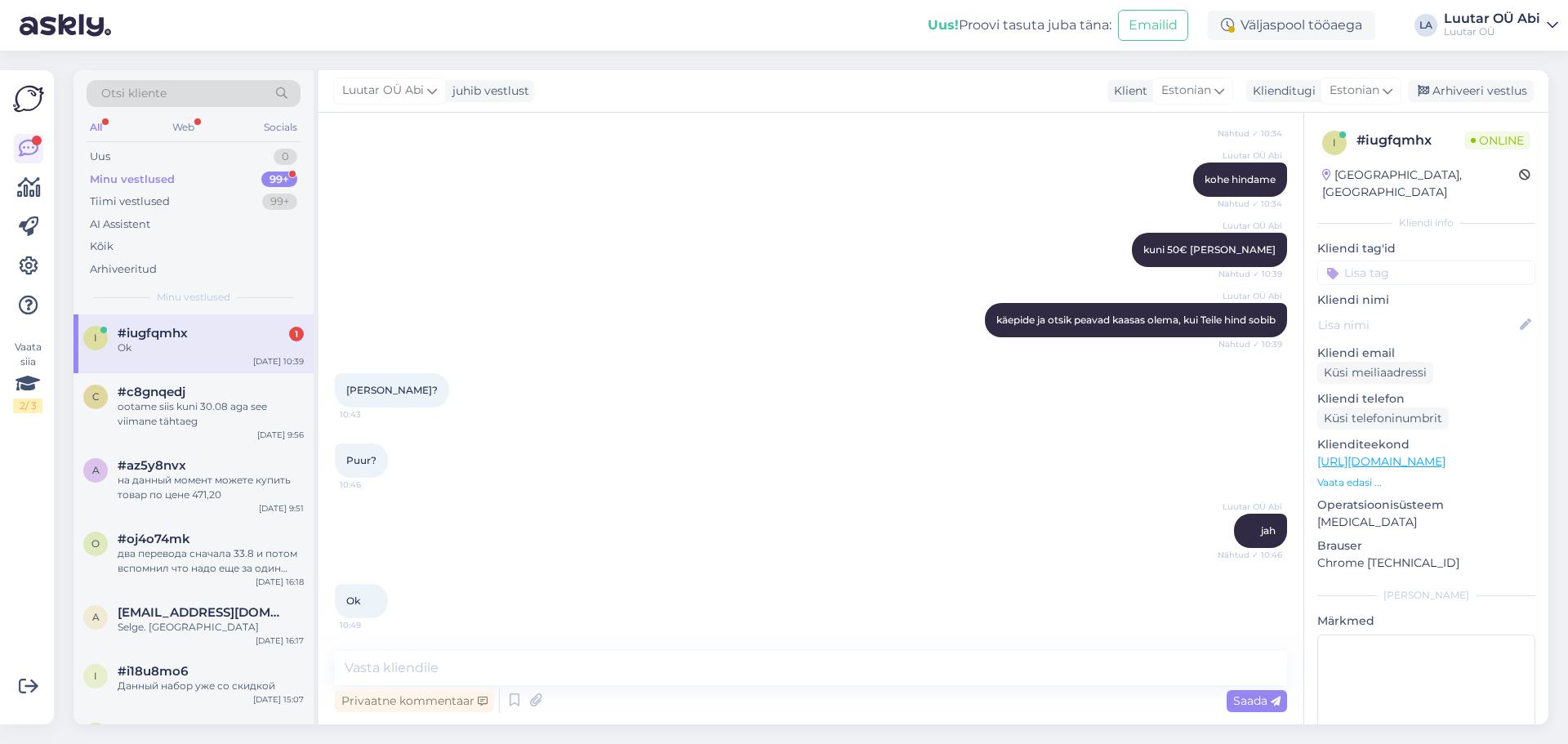
click at [523, 329] on div "Luutar OÜ [PERSON_NAME] käepide ja otsik peavad kaasas olema, kui Teile hind so…" at bounding box center [810, 320] width 952 height 70
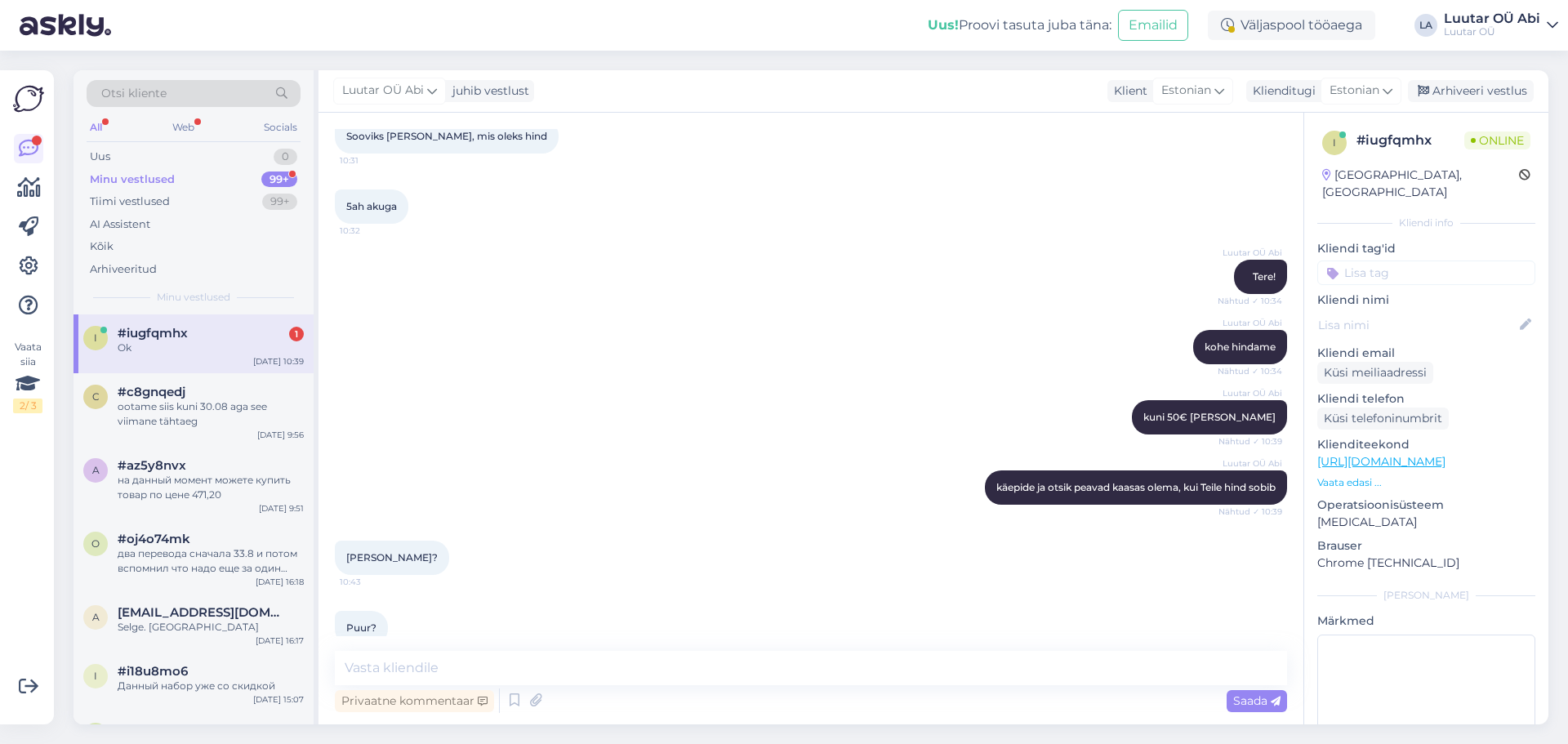
scroll to position [7981, 0]
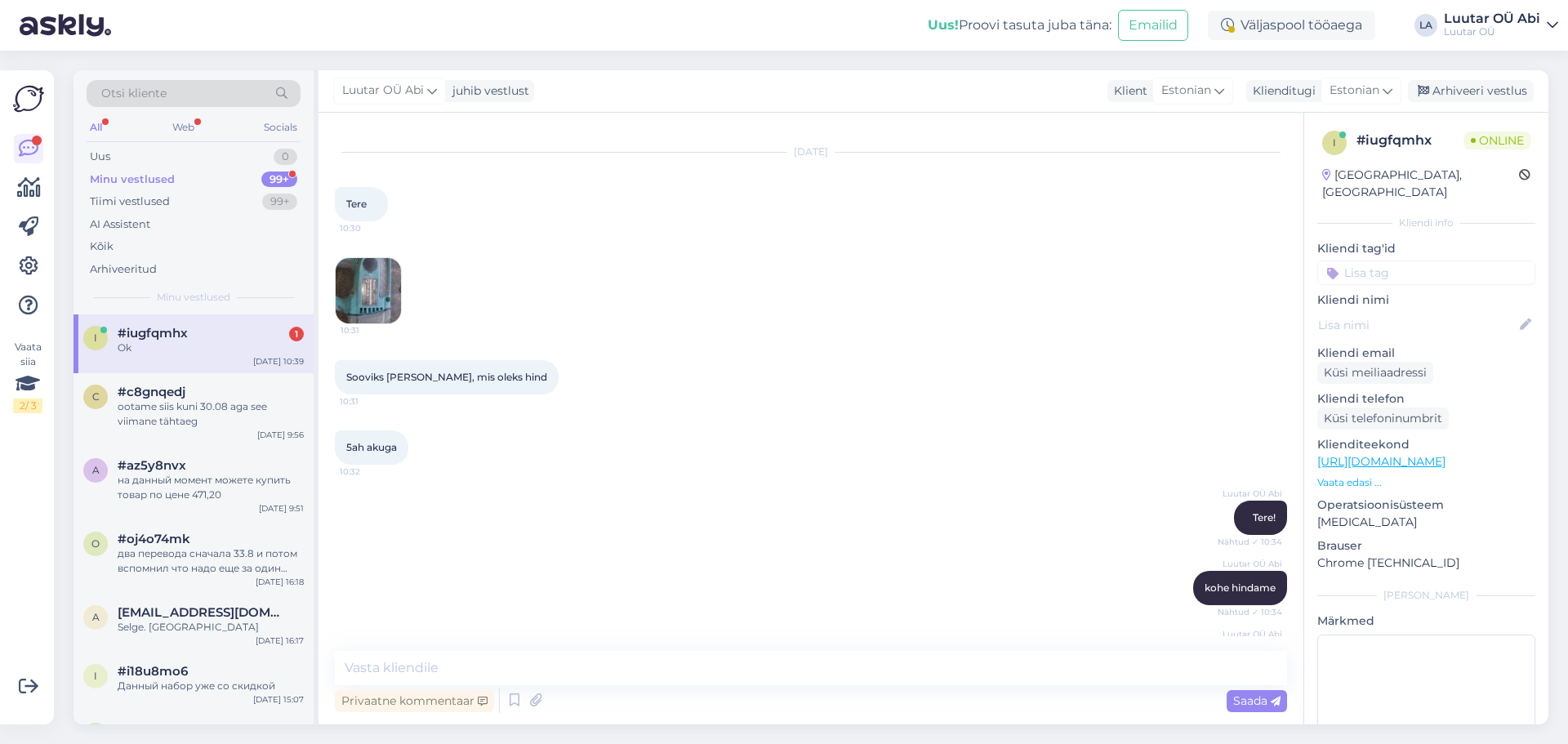
click at [200, 341] on div "Ok" at bounding box center [210, 347] width 186 height 15
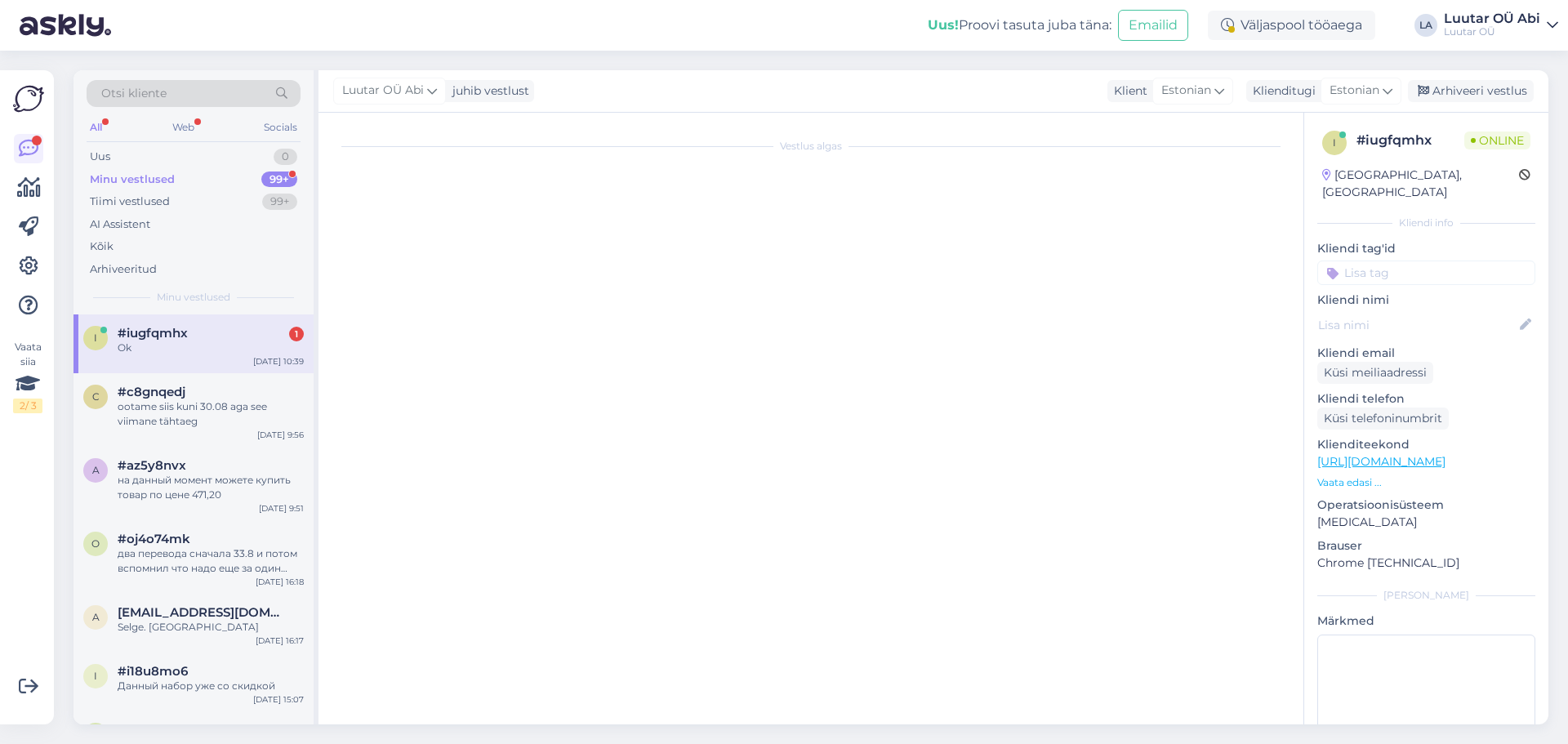
click at [205, 340] on div "Ok" at bounding box center [210, 347] width 186 height 15
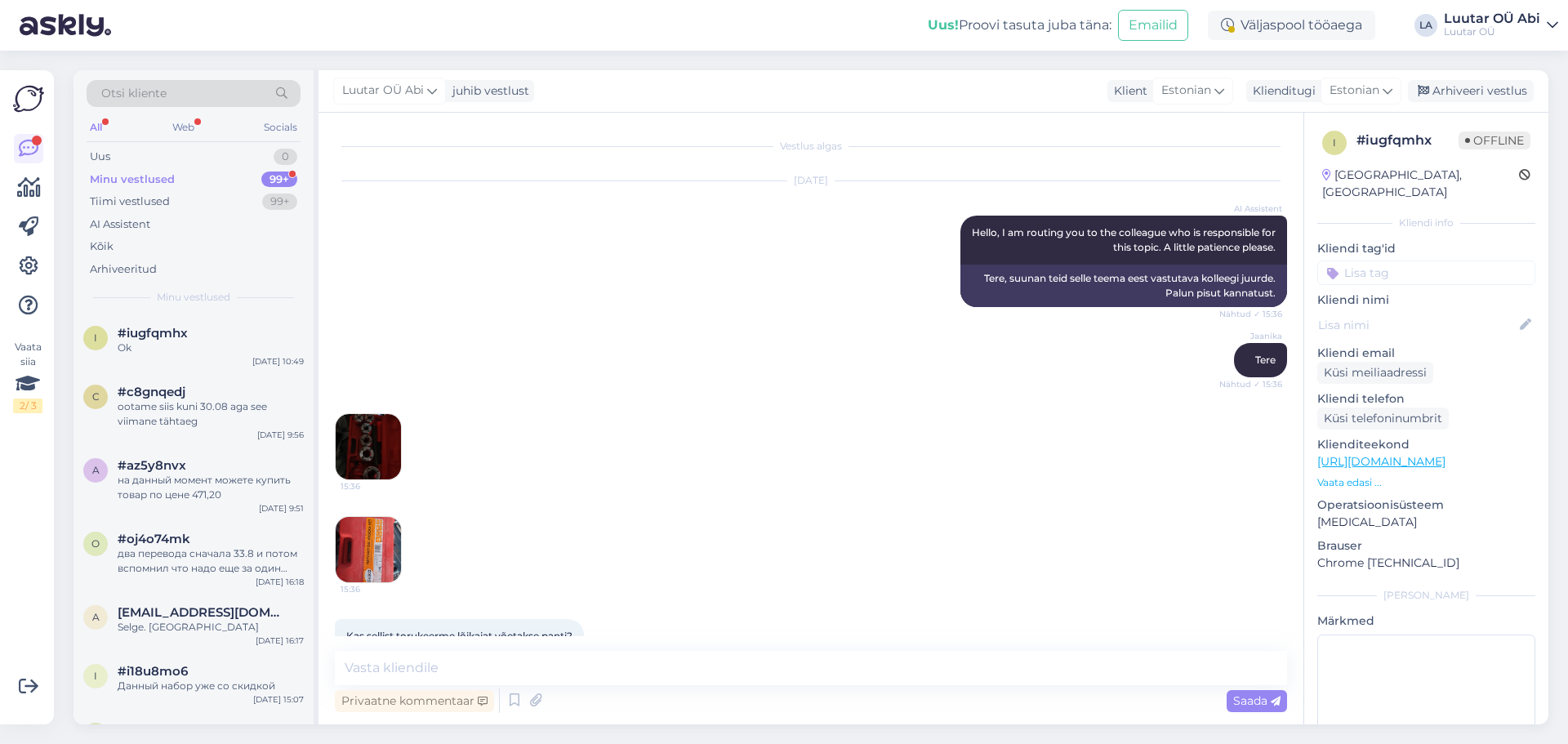
click at [249, 175] on div "Minu vestlused 99+" at bounding box center [194, 179] width 214 height 22
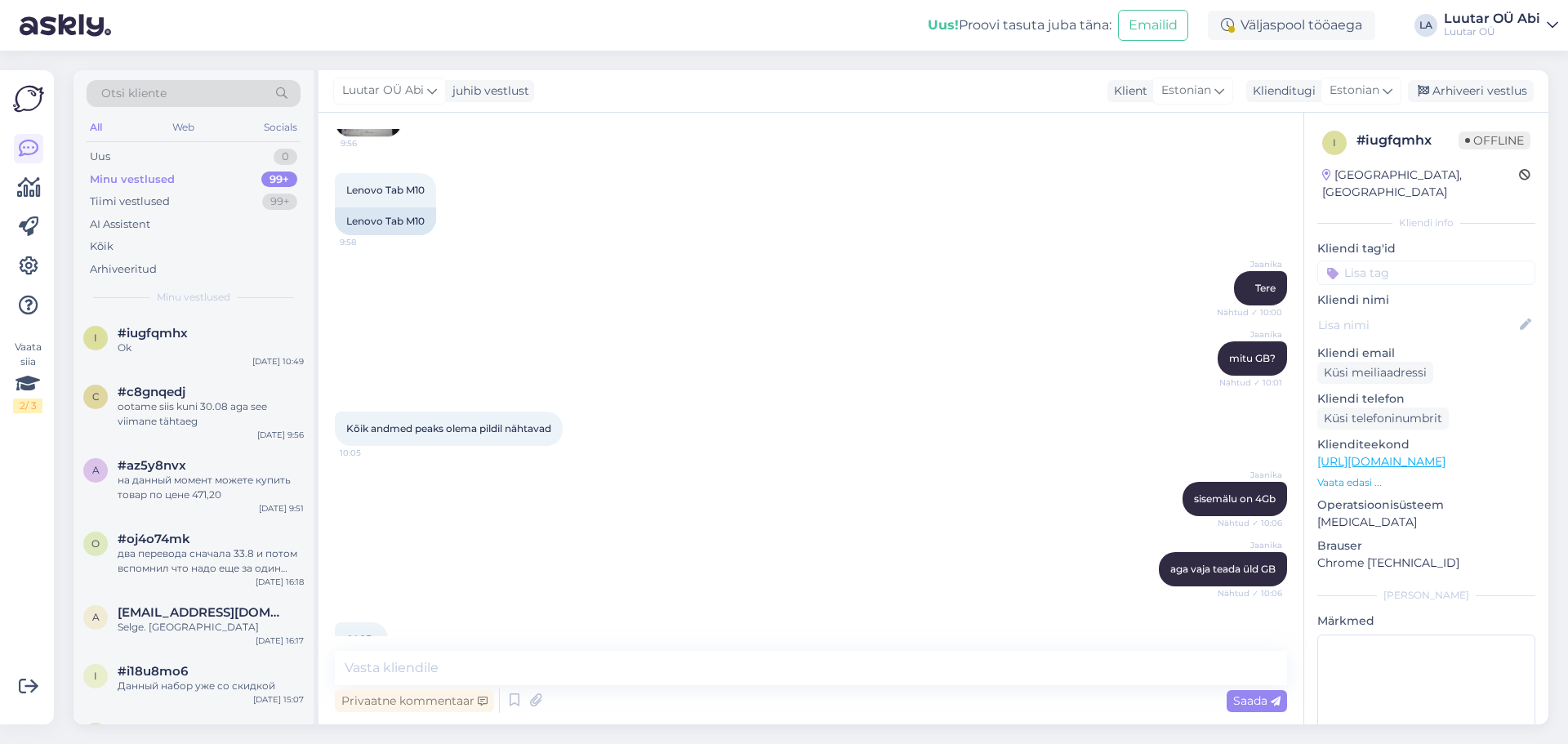
scroll to position [4083, 0]
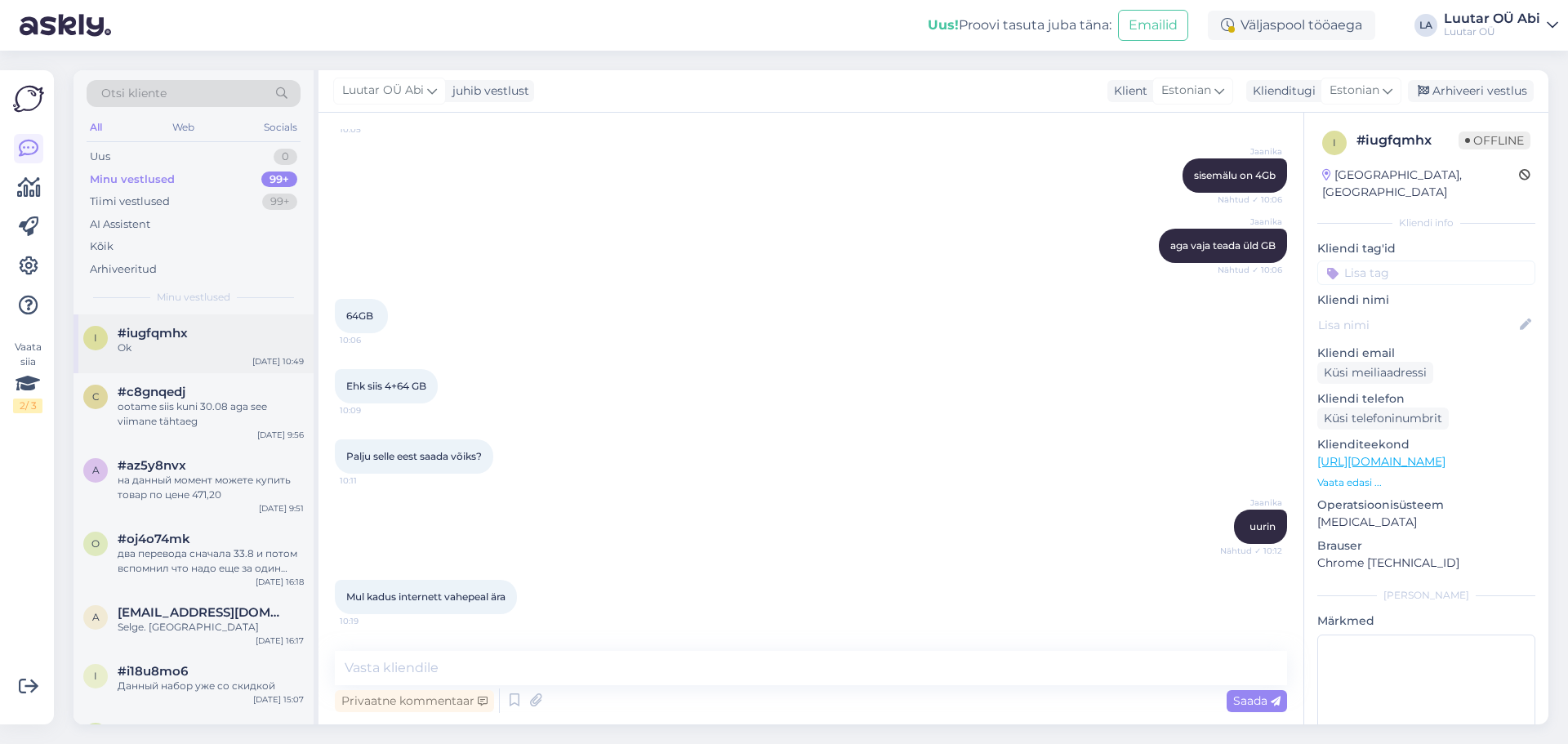
click at [215, 339] on div "#iugfqmhx" at bounding box center [210, 332] width 186 height 15
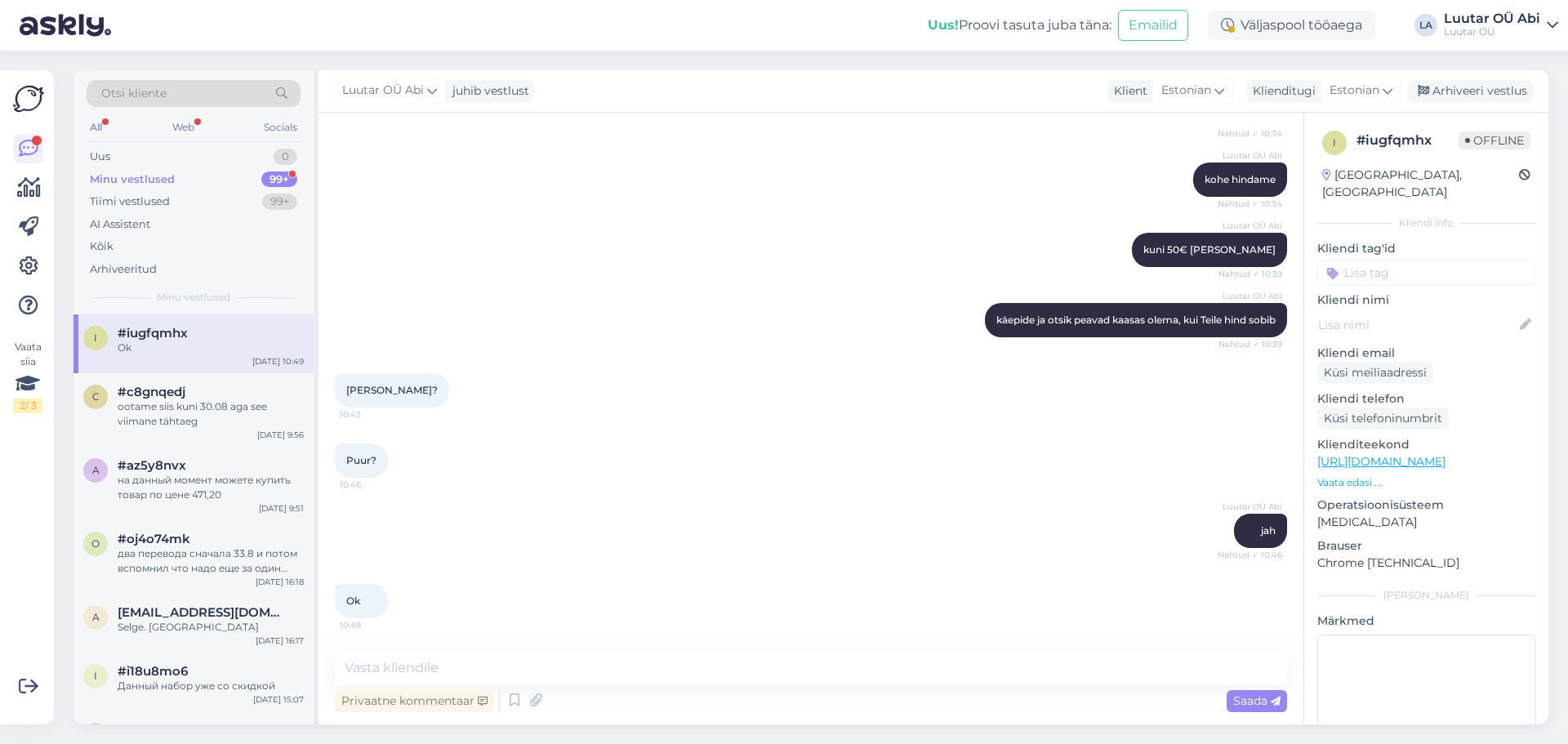
click at [181, 178] on div "Minu vestlused 99+" at bounding box center [194, 179] width 214 height 22
click at [196, 171] on div "Minu vestlused 99+" at bounding box center [194, 179] width 214 height 22
click at [607, 216] on div "Luutar OÜ Abi kuni 50€ saame pakkuda Nähtud ✓ 10:39" at bounding box center [810, 250] width 952 height 70
click at [544, 194] on div "Luutar [PERSON_NAME] kohe hindame Nähtud ✓ 10:34" at bounding box center [810, 180] width 952 height 70
